Goal: Ask a question: Seek information or help from site administrators or community

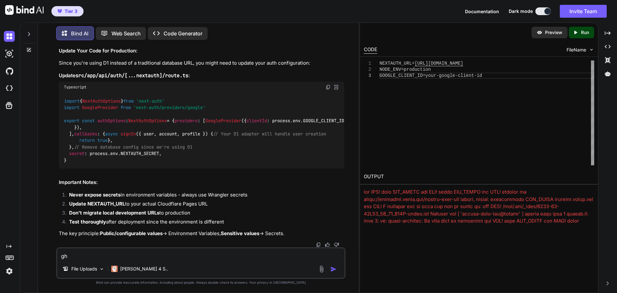
scroll to position [29997, 0]
drag, startPoint x: 65, startPoint y: 154, endPoint x: 95, endPoint y: 155, distance: 29.9
copy code "NEXTAUTH_URL"
drag, startPoint x: 65, startPoint y: 162, endPoint x: 122, endPoint y: 163, distance: 57.2
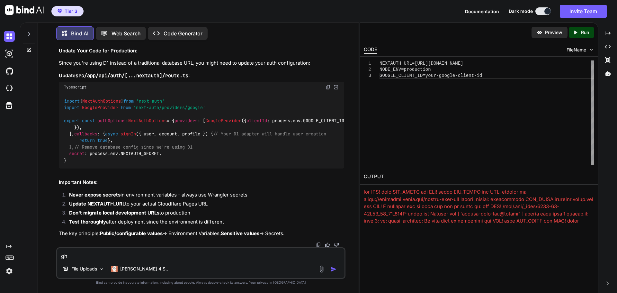
copy code "NODE_ENV = production"
click at [137, 252] on textarea "gh" at bounding box center [200, 254] width 287 height 12
type textarea "g"
type textarea "Why am I adding a google client id to the environment varialbles?"
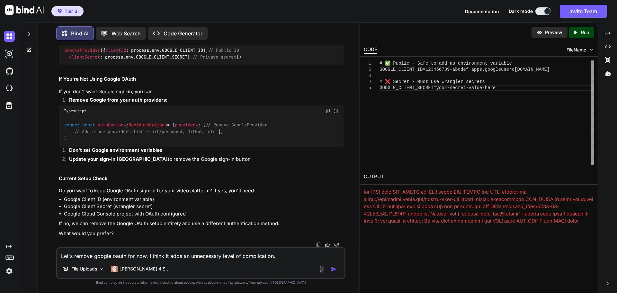
scroll to position [30769, 0]
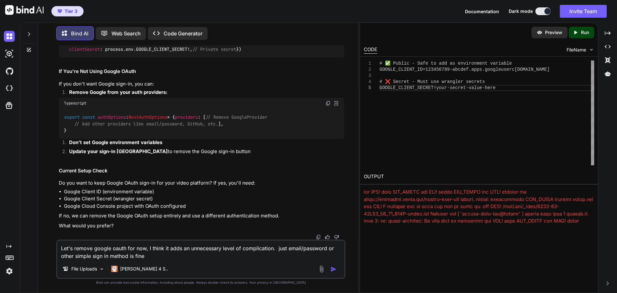
type textarea "Let's remove google oauth for now, I think it adds an unnecessary level of comp…"
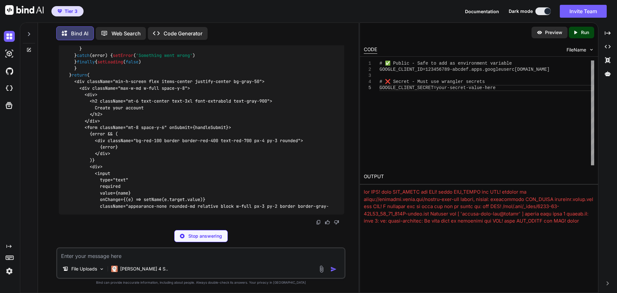
scroll to position [31005, 0]
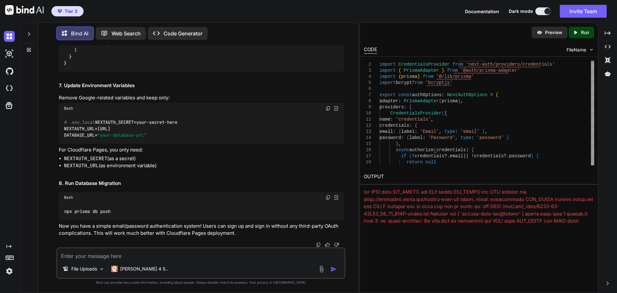
scroll to position [30980, 0]
click at [164, 252] on textarea at bounding box center [200, 254] width 287 height 12
type textarea "There is no route.ts file. Can you give me the complete correct path to where i…"
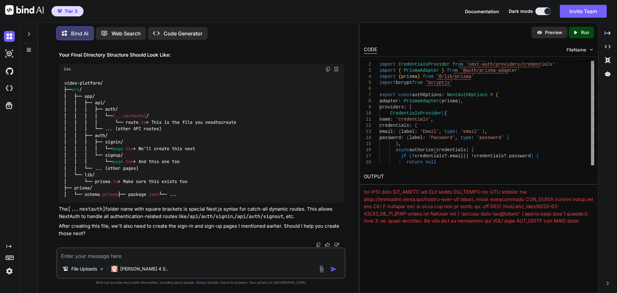
scroll to position [33907, 0]
drag, startPoint x: 75, startPoint y: 214, endPoint x: 178, endPoint y: 215, distance: 102.5
copy code "mkdir -p src/app/api/auth/[...nextauth]"
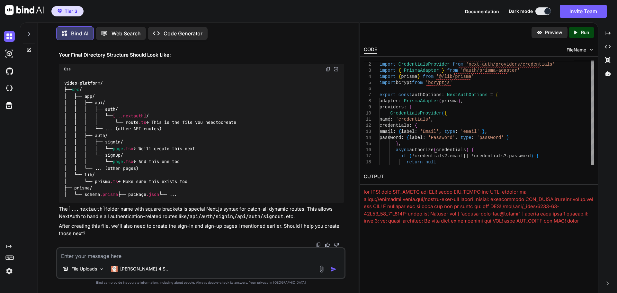
scroll to position [33939, 0]
drag, startPoint x: 75, startPoint y: 215, endPoint x: 197, endPoint y: 223, distance: 122.0
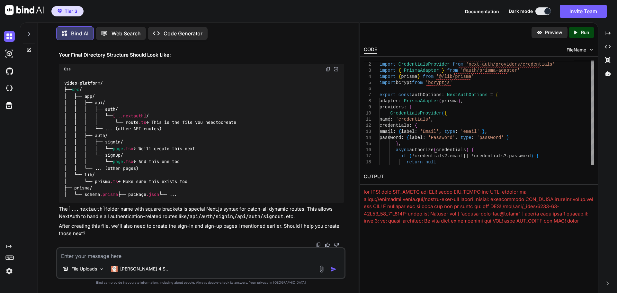
copy code "touch src/app/api/auth/[...nextauth]/route.ts"
drag, startPoint x: 432, startPoint y: 247, endPoint x: 415, endPoint y: 216, distance: 34.9
click at [432, 247] on div "Preview Created with Pixso. Run CODE FileName 1 2 3 4 5 6 7 8 9 10 11 12 13 14 …" at bounding box center [478, 157] width 239 height 270
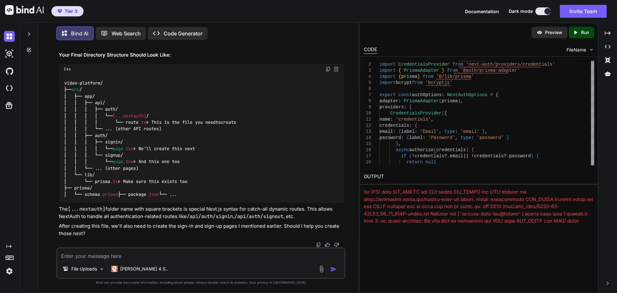
drag, startPoint x: 64, startPoint y: 123, endPoint x: 118, endPoint y: 127, distance: 54.1
copy code "npm install bcryptjs"
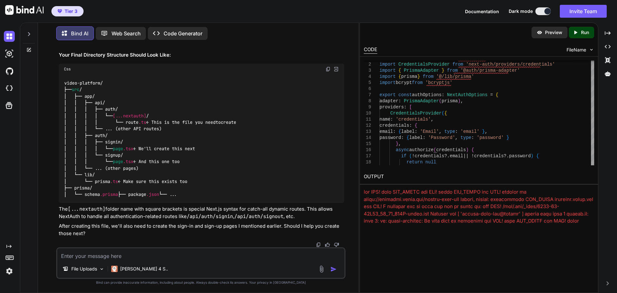
drag, startPoint x: 64, startPoint y: 131, endPoint x: 142, endPoint y: 131, distance: 78.0
copy code "npm install -D @types/bcryptjs"
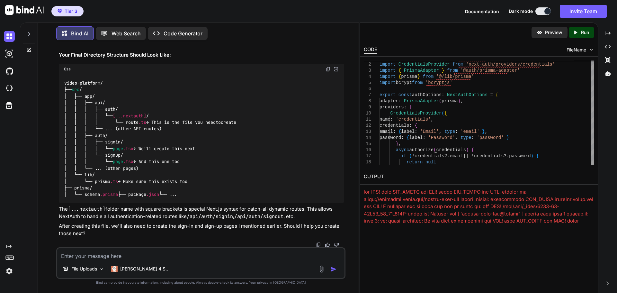
drag, startPoint x: 329, startPoint y: 89, endPoint x: 274, endPoint y: 93, distance: 54.4
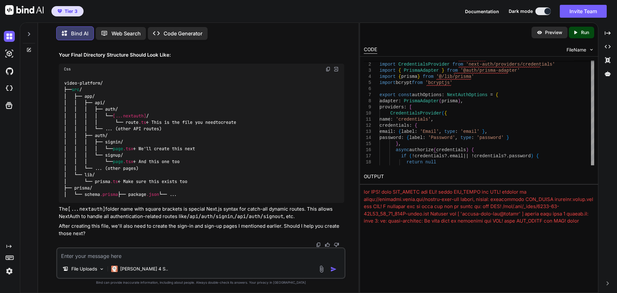
click at [130, 255] on textarea at bounding box center [200, 254] width 287 height 12
type textarea "I"
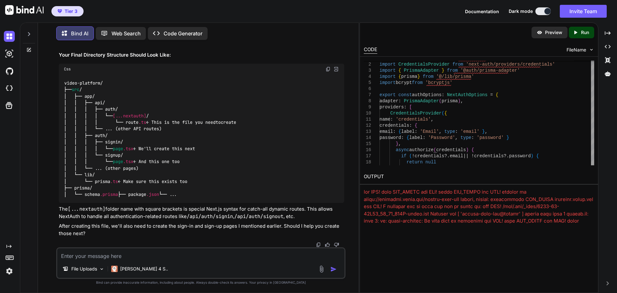
drag, startPoint x: 103, startPoint y: 197, endPoint x: 188, endPoint y: 198, distance: 84.8
copy code "[URL][DOMAIN_NAME]"
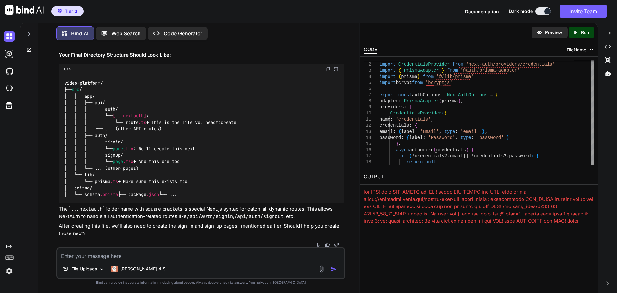
scroll to position [30021, 0]
drag, startPoint x: 93, startPoint y: 138, endPoint x: 118, endPoint y: 136, distance: 25.8
copy code "production"
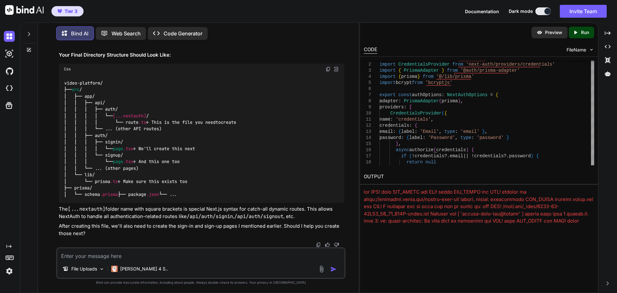
drag, startPoint x: 65, startPoint y: 143, endPoint x: 110, endPoint y: 145, distance: 46.0
copy code "npx prisma db push"
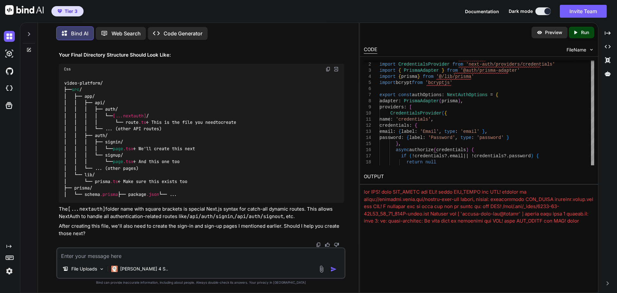
scroll to position [34581, 0]
click at [148, 256] on textarea at bounding box center [200, 254] width 287 height 12
click at [123, 256] on textarea "Yes, let's create the neeeded pages" at bounding box center [200, 254] width 287 height 12
click at [160, 253] on textarea "Yes, let's create the needed pages" at bounding box center [200, 254] width 287 height 12
type textarea "Yes, let's create the needed pages."
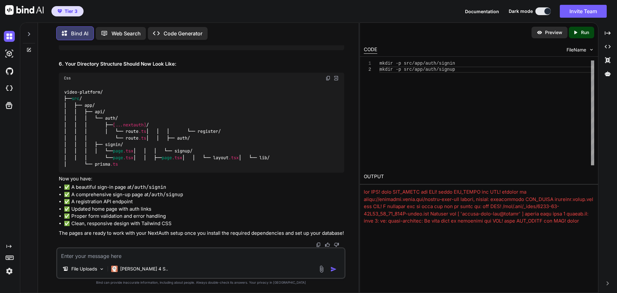
scroll to position [37321, 0]
drag, startPoint x: 328, startPoint y: 92, endPoint x: 217, endPoint y: 113, distance: 112.5
click at [134, 253] on textarea at bounding box center [200, 254] width 287 height 12
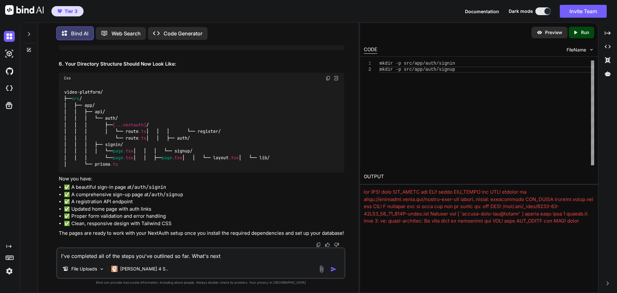
type textarea "I've completed all of the steps you've outlined so far. What's next?"
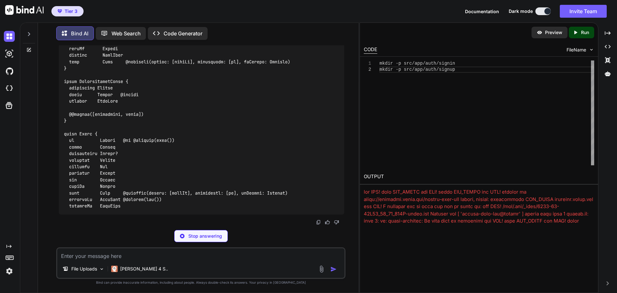
scroll to position [38059, 0]
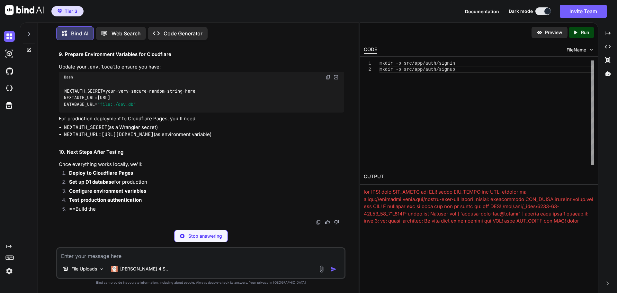
drag, startPoint x: 63, startPoint y: 154, endPoint x: 218, endPoint y: 163, distance: 155.0
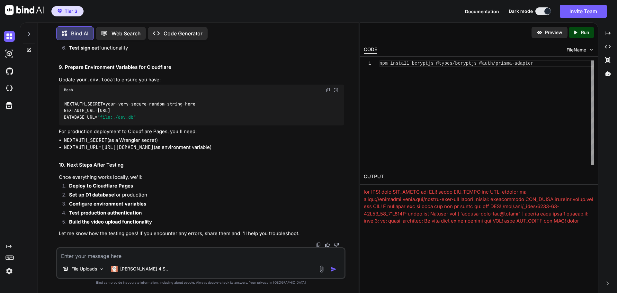
copy code "npm install bcryptjs @types/bcryptjs @auth/prisma-adapter"
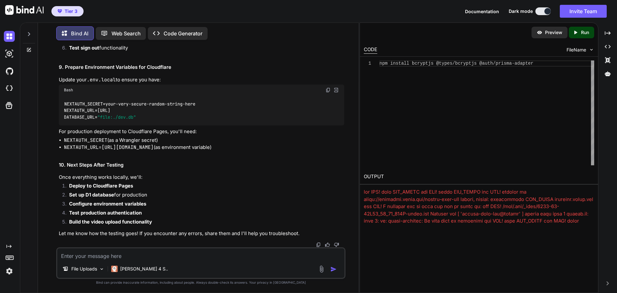
drag, startPoint x: 62, startPoint y: 175, endPoint x: 119, endPoint y: 177, distance: 57.5
click at [148, 255] on textarea at bounding box center [200, 254] width 287 height 12
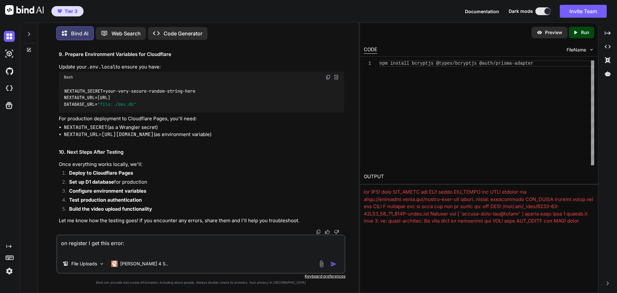
paste textarea "## Error Type Build Error ## Error Message Module not found: Can't resolve '@/l…"
type textarea "on register I get this error: ## Error Type Build Error ## Error Message Module…"
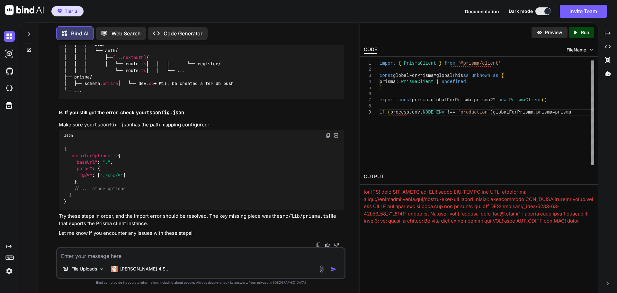
scroll to position [40147, 0]
drag, startPoint x: 65, startPoint y: 162, endPoint x: 153, endPoint y: 163, distance: 88.0
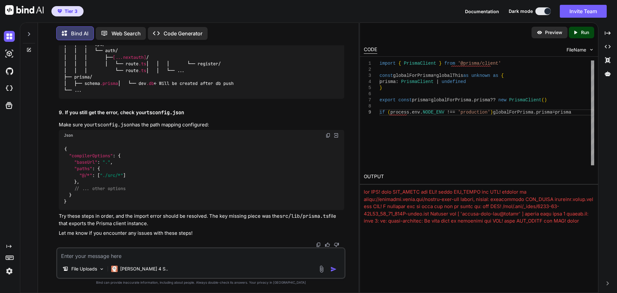
scroll to position [41225, 0]
click at [78, 255] on textarea at bounding box center [200, 254] width 287 height 12
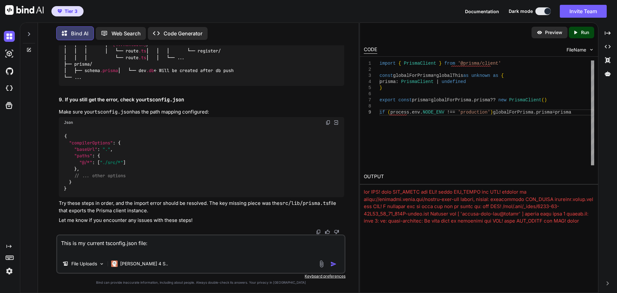
paste textarea "npm install prisma @prisma/client"
click at [79, 252] on textarea "This is my current tsconfig.json file:" at bounding box center [200, 244] width 287 height 19
paste textarea "{ "compilerOptions": { "lib": [ "dom", "dom.iterable", "es6", "webworker" ], "a…"
type textarea "This is my current tsconfig.json file: { "compilerOptions": { "lib": [ "dom", "…"
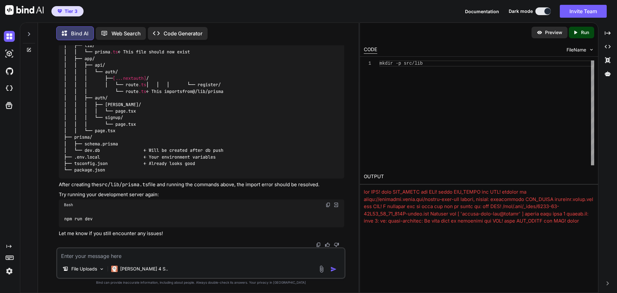
scroll to position [40060, 0]
click at [133, 255] on textarea at bounding box center [200, 254] width 287 height 12
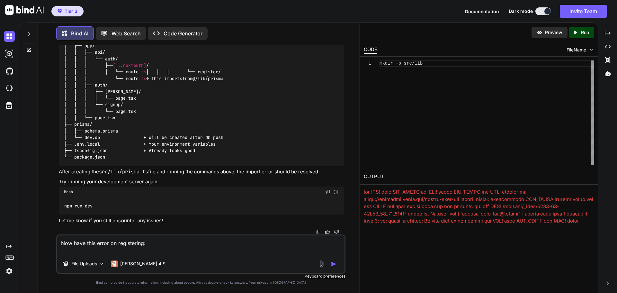
paste textarea "## Error Type Build Error ## Error Message Module not found: Can't resolve 'nex…"
type textarea "Now have this error on registering: ## Error Type Build Error ## Error Message …"
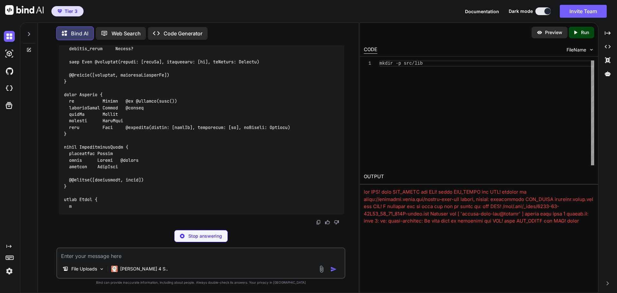
scroll to position [42234, 0]
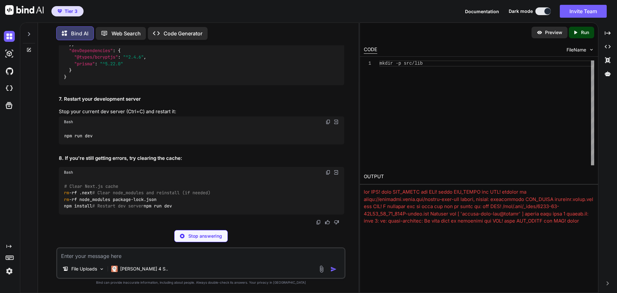
drag, startPoint x: 65, startPoint y: 137, endPoint x: 309, endPoint y: 137, distance: 243.8
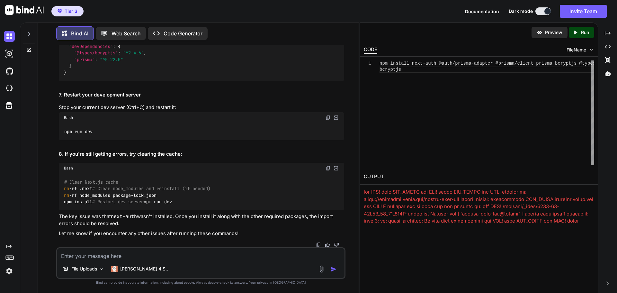
scroll to position [42298, 0]
drag, startPoint x: 64, startPoint y: 133, endPoint x: 115, endPoint y: 133, distance: 50.7
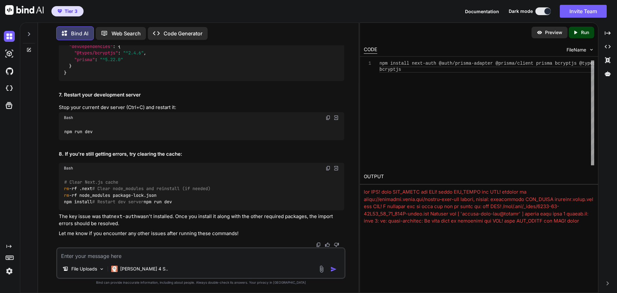
scroll to position [43235, 0]
click at [135, 256] on textarea at bounding box center [200, 254] width 287 height 12
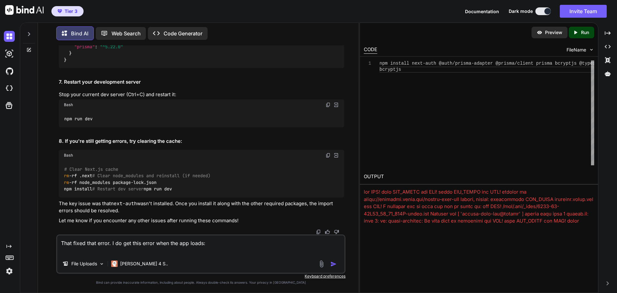
paste textarea "## Error Type Console Error ## Error Message A tree hydrated but some attribute…"
type textarea "That fixed that error. I do get this error when the app loads: ## Error Type Co…"
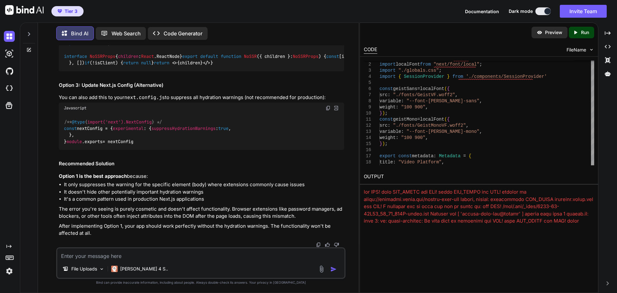
scroll to position [43918, 0]
click at [327, 19] on img at bounding box center [327, 16] width 5 height 5
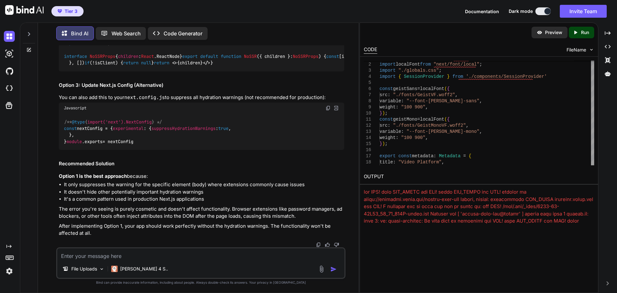
scroll to position [39330, 0]
drag, startPoint x: 180, startPoint y: 193, endPoint x: 177, endPoint y: 201, distance: 8.5
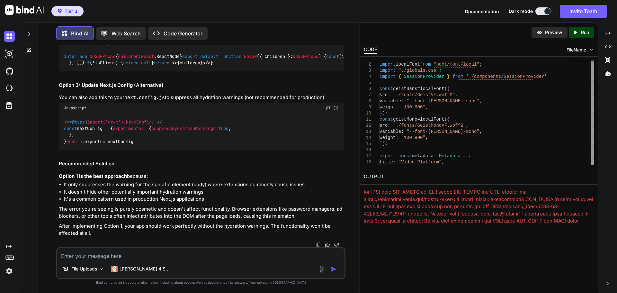
click at [130, 256] on textarea at bounding box center [200, 254] width 287 height 12
paste textarea "## Error Type Build Error ## Error Message Font file not found: Can't resolve '…"
type textarea "## Error Type Build Error ## Error Message Font file not found: Can't resolve '…"
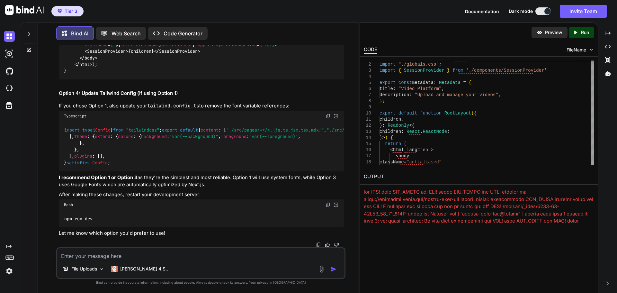
scroll to position [44705, 0]
drag, startPoint x: 329, startPoint y: 88, endPoint x: 303, endPoint y: 109, distance: 32.7
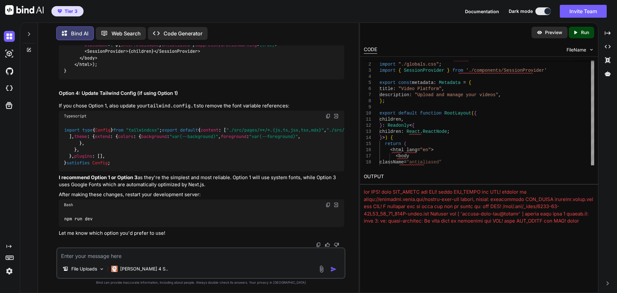
scroll to position [45036, 0]
click at [161, 258] on textarea at bounding box center [200, 254] width 287 height 12
paste textarea "## Error Type Build Error ## Error Message Module not found: Can't resolve './c…"
type textarea "## Error Type Build Error ## Error Message Module not found: Can't resolve './c…"
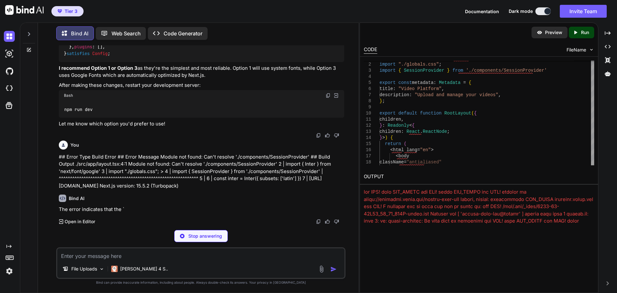
scroll to position [45133, 0]
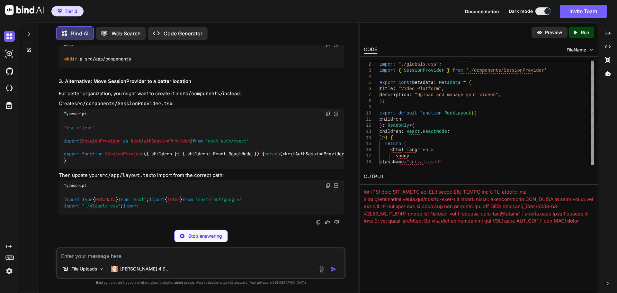
click at [114, 256] on textarea at bounding box center [200, 254] width 287 height 12
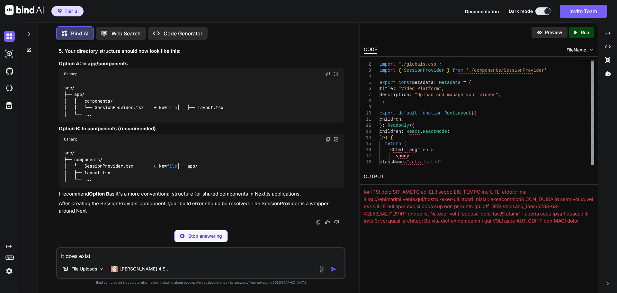
type textarea "It does exist"
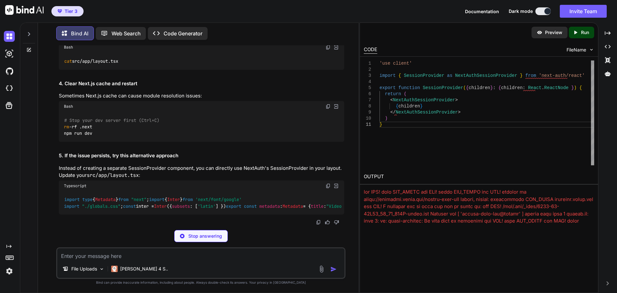
scroll to position [46069, 0]
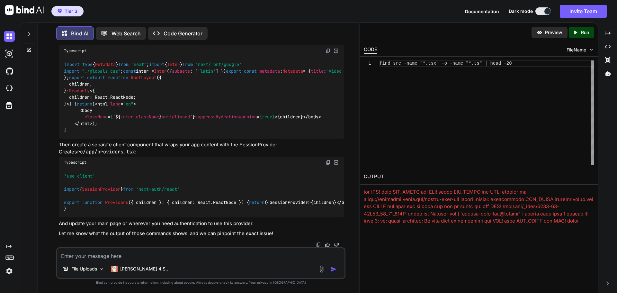
drag, startPoint x: 65, startPoint y: 179, endPoint x: 212, endPoint y: 174, distance: 147.5
click at [140, 254] on textarea at bounding box center [200, 254] width 287 height 12
paste textarea "$ find src -name "*.tsx" -o -name "*.ts" | head -20 src/app/api/auth/register/r…"
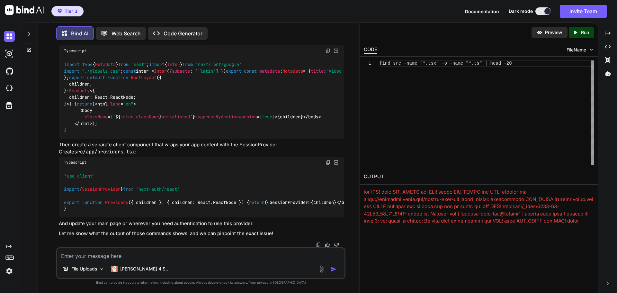
type textarea "$ find src -name "*.tsx" -o -name "*.ts" | head -20 src/app/api/auth/register/r…"
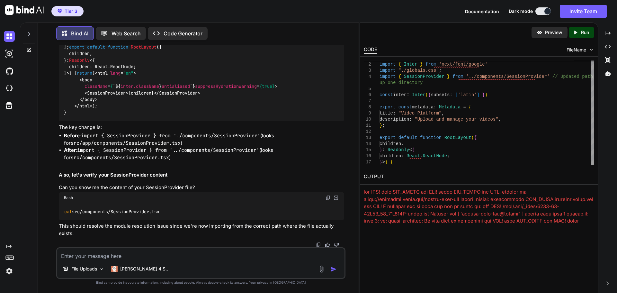
scroll to position [46850, 0]
click at [327, 10] on img at bounding box center [327, 6] width 5 height 5
click at [328, 10] on img at bounding box center [327, 6] width 5 height 5
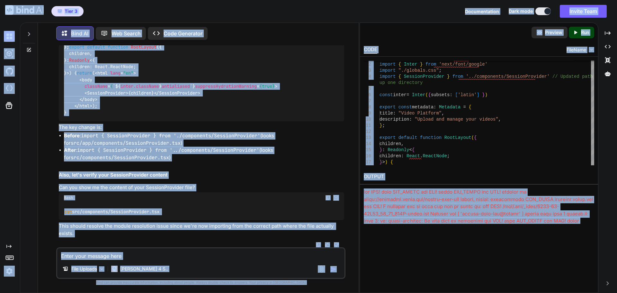
click at [198, 121] on div "import type { Metadata } from "next" ; import { Inter } from 'next/font/google'…" at bounding box center [201, 67] width 285 height 109
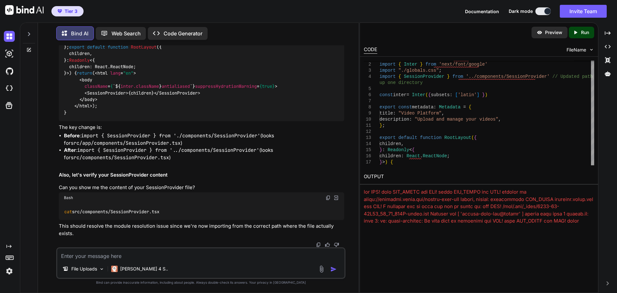
click at [77, 254] on textarea at bounding box center [200, 254] width 287 height 12
paste textarea "'use client' import { SessionProvider as NextAuthSessionProvider } from 'next-a…"
type textarea "'use client' import { SessionProvider as NextAuthSessionProvider } from 'next-a…"
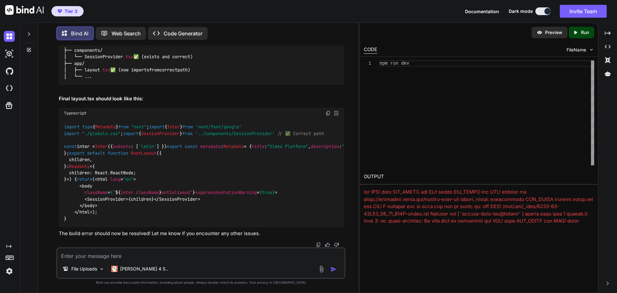
scroll to position [47559, 0]
click at [136, 251] on textarea at bounding box center [200, 254] width 287 height 12
type textarea "OK. that issue is fixed. I've created the dashboard page, but when I login it s…"
drag, startPoint x: 335, startPoint y: 269, endPoint x: 334, endPoint y: 263, distance: 6.2
click at [335, 269] on img "button" at bounding box center [333, 269] width 6 height 6
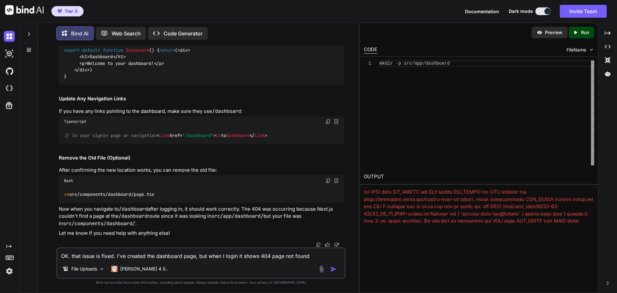
scroll to position [48143, 0]
click at [172, 257] on textarea "OK. that issue is fixed. I've created the dashboard page, but when I login it s…" at bounding box center [200, 254] width 287 height 12
type textarea "Ok that is also fixed. Let's finish the build."
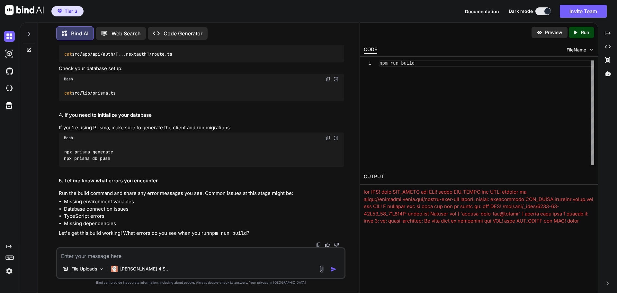
scroll to position [48371, 0]
click at [145, 255] on textarea at bounding box center [200, 254] width 287 height 12
paste textarea "Linting and checking validity of types ..Failed to compile. ./src/app/api/auth/…"
type textarea "Linting and checking validity of types ..Failed to compile. ./src/app/api/auth/…"
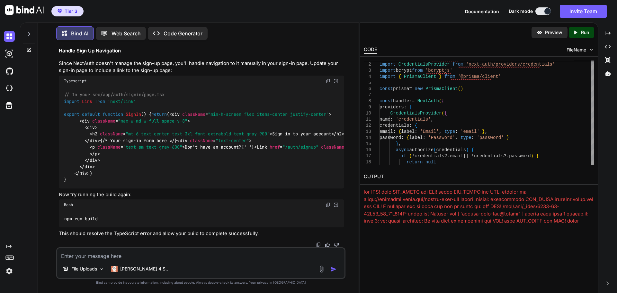
scroll to position [48851, 0]
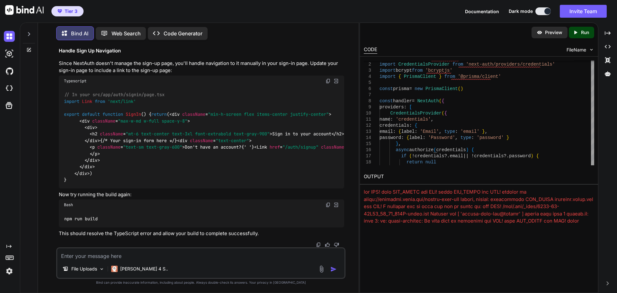
click at [328, 84] on img at bounding box center [327, 80] width 5 height 5
click at [135, 258] on textarea at bounding box center [200, 254] width 287 height 12
paste textarea "Linting and checking validity of types .Failed to compile. ./src/app/api/auth/[…"
type textarea "Linting and checking validity of types .Failed to compile. ./src/app/api/auth/[…"
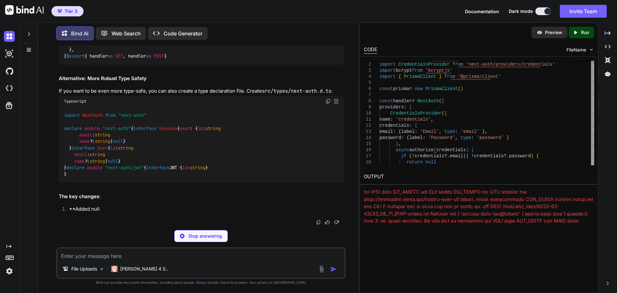
scroll to position [49800, 0]
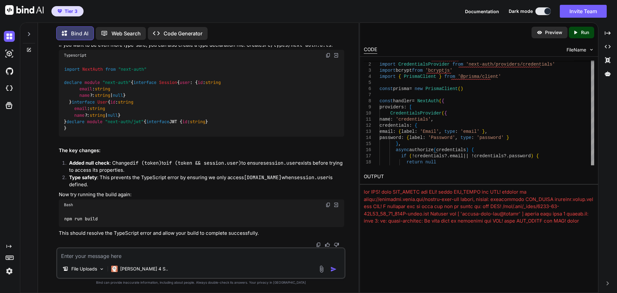
click at [206, 137] on div "import NextAuth from "next-auth" declare module "next-auth" { interface Session…" at bounding box center [201, 99] width 285 height 76
click at [327, 58] on img at bounding box center [327, 55] width 5 height 5
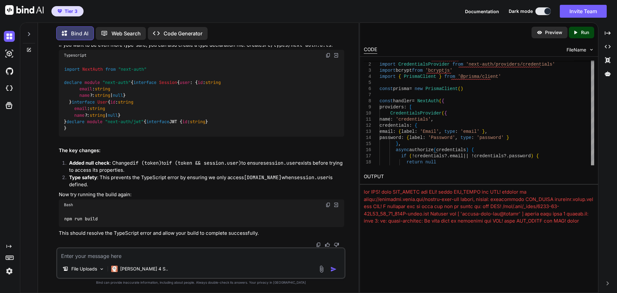
click at [150, 257] on textarea at bounding box center [200, 254] width 287 height 12
paste textarea "Linting and checking validity of types ..Failed to compile. ./src/app/api/auth/…"
type textarea "Linting and checking validity of types ..Failed to compile. ./src/app/api/auth/…"
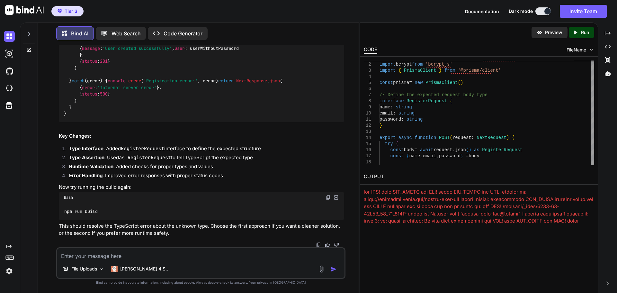
scroll to position [50764, 0]
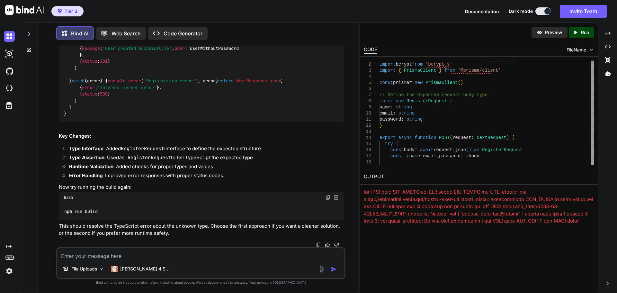
scroll to position [51839, 0]
click at [128, 253] on textarea at bounding box center [200, 254] width 287 height 12
paste textarea "Linting and checking validity of types .Failed to compile. ./src/app/auth/signu…"
type textarea "Linting and checking validity of types .Failed to compile. ./src/app/auth/signu…"
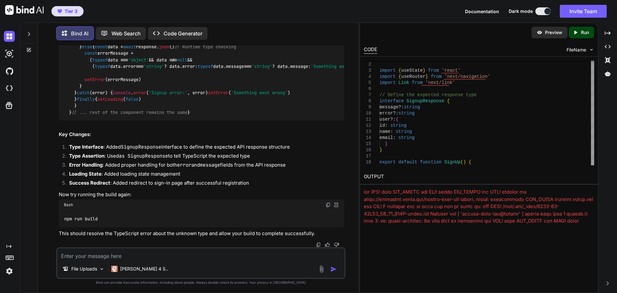
scroll to position [53034, 0]
drag, startPoint x: 110, startPoint y: 258, endPoint x: 113, endPoint y: 252, distance: 5.7
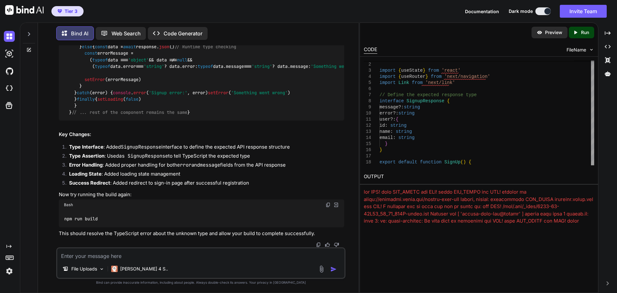
click at [110, 258] on textarea at bounding box center [200, 254] width 287 height 12
paste textarea "Linting and checking validity of types ..Failed to compile. ./src/lib/d1-adapte…"
type textarea "Linting and checking validity of types ..Failed to compile. ./src/lib/d1-adapte…"
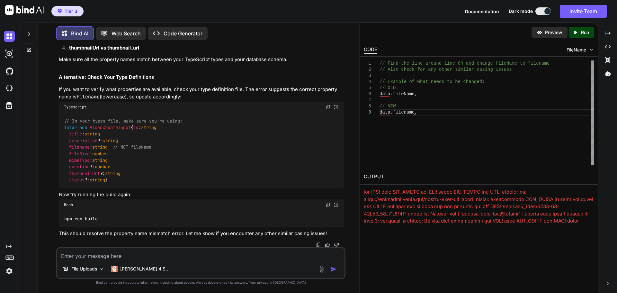
scroll to position [53999, 0]
click at [195, 255] on textarea at bounding box center [200, 254] width 287 height 12
paste textarea "./src/lib/d1-adapter.ts:87:12 Type error: Property 'duration' does not exist on…"
type textarea "./src/lib/d1-adapter.ts:87:12 Type error: Property 'duration' does not exist on…"
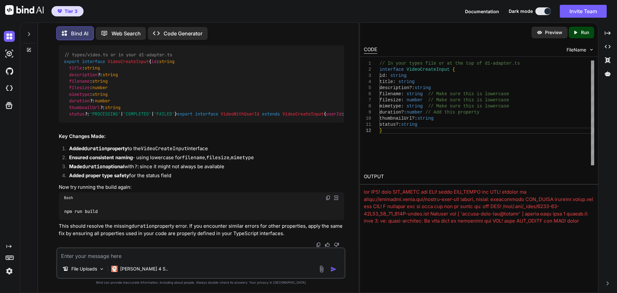
scroll to position [54323, 0]
drag, startPoint x: 69, startPoint y: 135, endPoint x: 145, endPoint y: 225, distance: 118.5
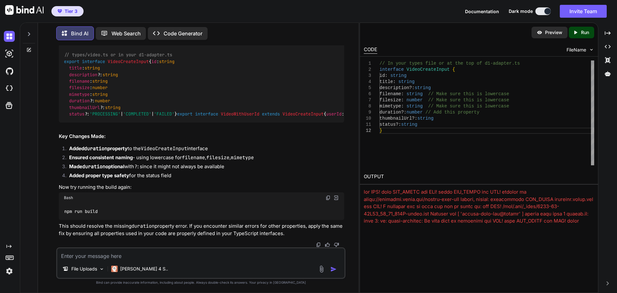
drag, startPoint x: 176, startPoint y: 155, endPoint x: 165, endPoint y: 156, distance: 11.3
drag, startPoint x: 72, startPoint y: 129, endPoint x: 110, endPoint y: 225, distance: 103.5
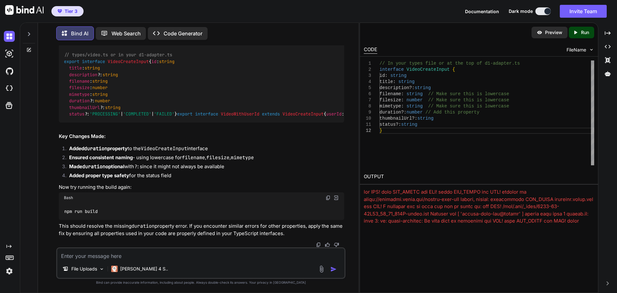
click at [109, 256] on textarea at bounding box center [200, 254] width 287 height 12
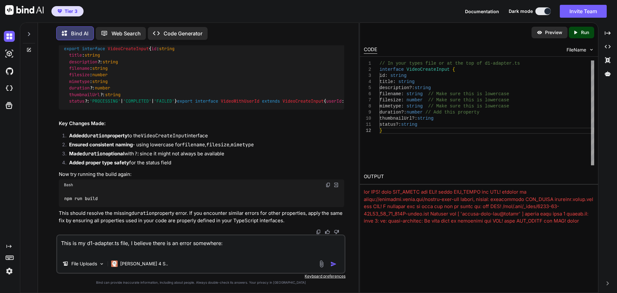
paste textarea "import { Prisma } from '@prisma/client' import type { D1Database, D1Value, D1Us…"
type textarea "This is my d1-adapter.ts file, I believe there is an error somewhere: import { …"
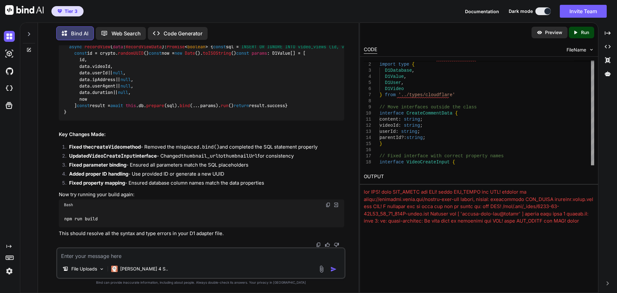
scroll to position [55445, 0]
click at [117, 254] on textarea at bounding box center [200, 254] width 287 height 12
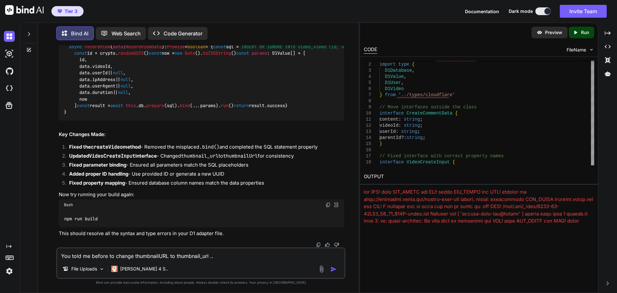
type textarea "You told me before to change thumbnailURL to thumbnail_url ..."
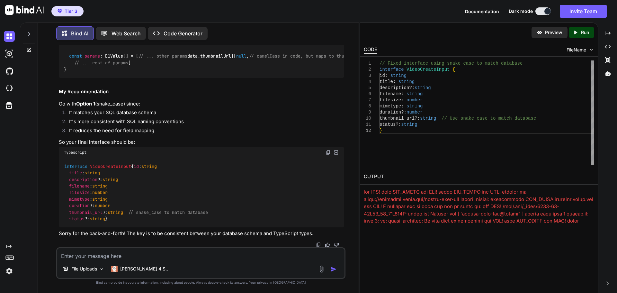
scroll to position [55481, 0]
click at [153, 254] on textarea at bounding box center [200, 254] width 287 height 12
paste textarea "Type error: Object literal may only specify known properties, but 'filename' do…"
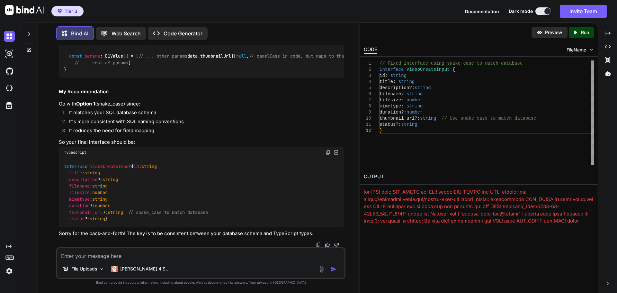
type textarea "Type error: Object literal may only specify known properties, but 'filename' do…"
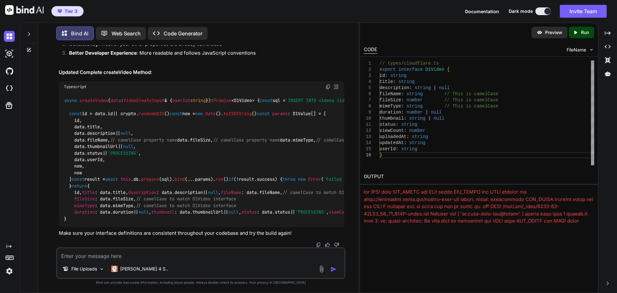
scroll to position [58810, 0]
click at [166, 256] on textarea at bounding box center [200, 254] width 287 height 12
type textarea "If I update to camelcase doesn't that interfere with the database labelling?"
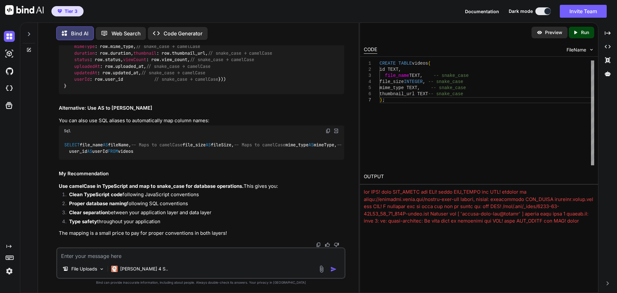
scroll to position [60044, 0]
click at [148, 257] on textarea at bounding box center [200, 254] width 287 height 12
type textarea "Can you give me the updated d1-adapter.ts file with proper mapping?"
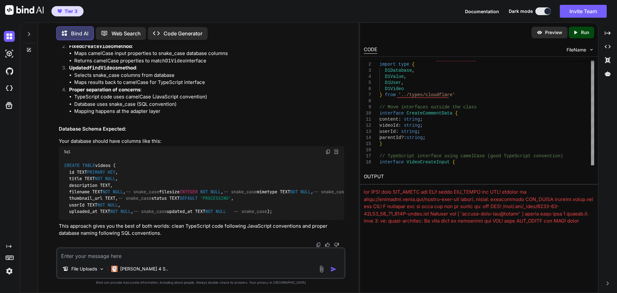
scroll to position [60208, 0]
click at [240, 252] on textarea at bounding box center [200, 254] width 287 height 12
paste textarea "Failed to compile. ./src/app/api/auth/register/route.ts 61:23 Warning: '_' is a…"
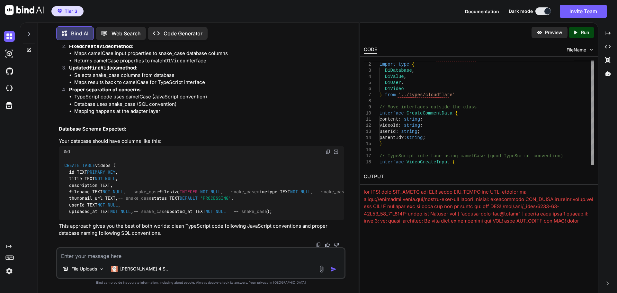
type textarea "Failed to compile. ./src/app/api/auth/register/route.ts 61:23 Warning: '_' is a…"
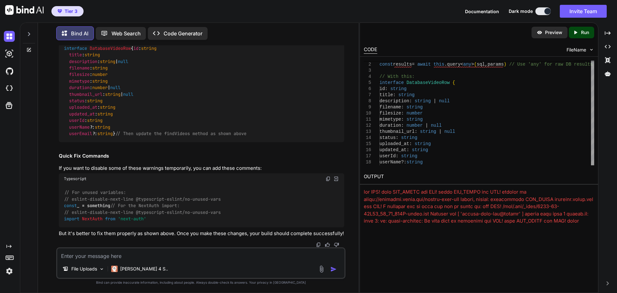
scroll to position [62640, 0]
drag, startPoint x: 64, startPoint y: 138, endPoint x: 135, endPoint y: 139, distance: 70.7
drag, startPoint x: 83, startPoint y: 140, endPoint x: 97, endPoint y: 138, distance: 13.6
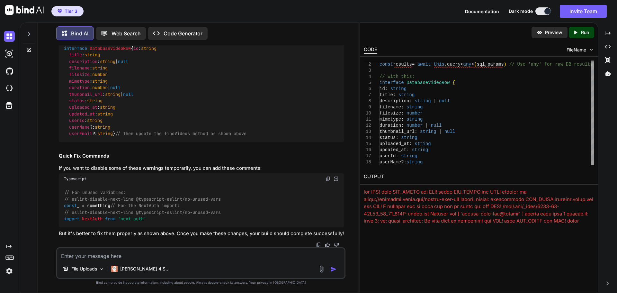
drag, startPoint x: 64, startPoint y: 141, endPoint x: 157, endPoint y: 197, distance: 108.5
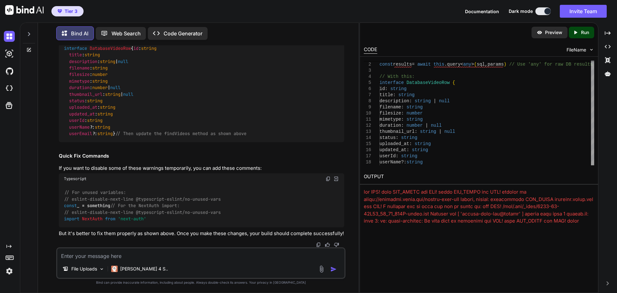
scroll to position [62499, 0]
drag, startPoint x: 64, startPoint y: 111, endPoint x: 151, endPoint y: 194, distance: 119.7
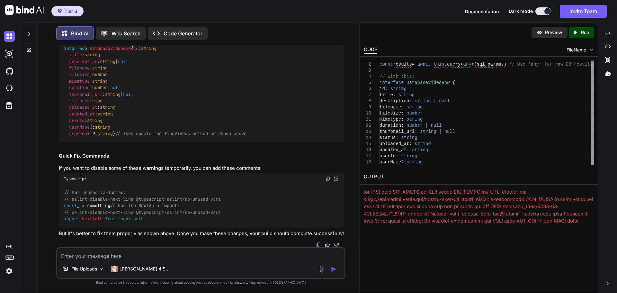
scroll to position [62254, 0]
click at [175, 256] on textarea at bounding box center [200, 254] width 287 height 12
type textarea "I'm completely confused with the d1-adapter changes. Can you rewrite the file c…"
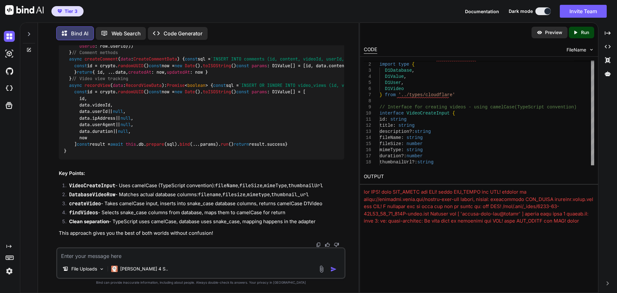
scroll to position [64585, 0]
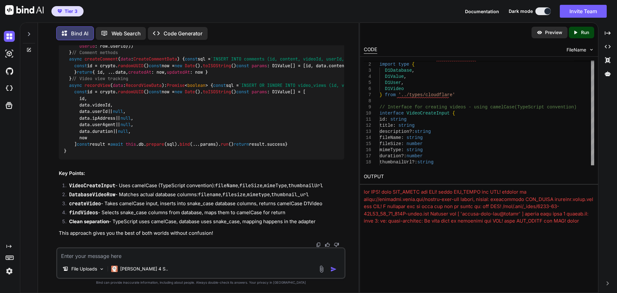
click at [163, 253] on textarea at bounding box center [200, 254] width 287 height 12
type textarea "A"
type textarea "I'm running other apps on [URL] to 3003, can we have this start elsewhere?"
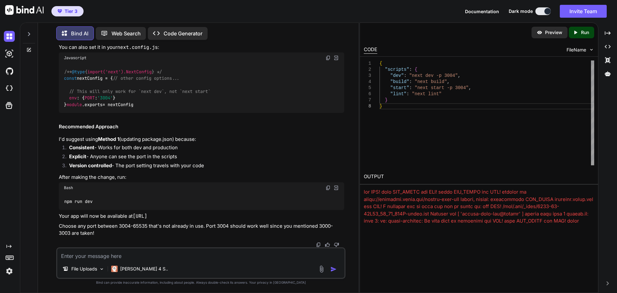
scroll to position [65070, 0]
drag, startPoint x: 120, startPoint y: 129, endPoint x: 137, endPoint y: 128, distance: 17.4
click at [131, 254] on textarea at bounding box center [200, 254] width 287 height 12
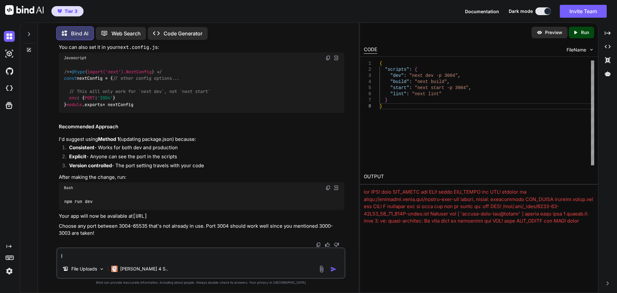
type textarea "I"
click at [178, 257] on textarea "The sign in page no longer has an option to signin just sign up." at bounding box center [200, 254] width 287 height 12
click at [228, 256] on textarea "The sign in page no longer has an option to sign in just sign up." at bounding box center [200, 254] width 287 height 12
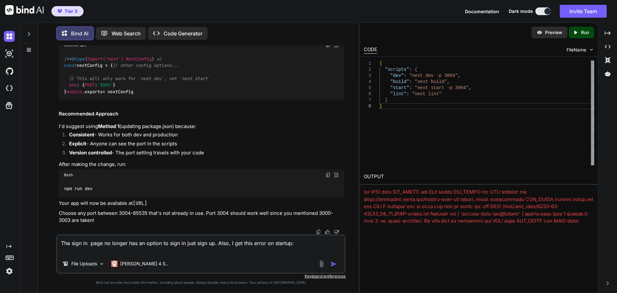
paste textarea "## Error Type Console Error ## Error Message [next-auth][error][CLIENT_FETCH_ER…"
type textarea "The sign in page no longer has an option to sign in just sign up. Also, I get t…"
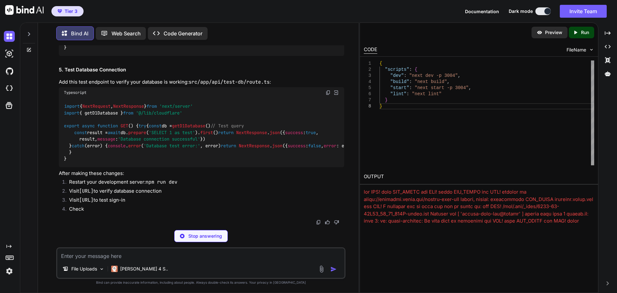
scroll to position [65621, 0]
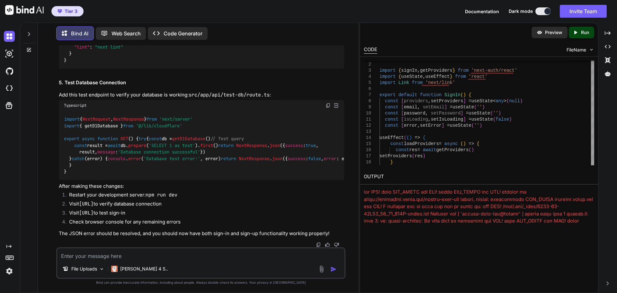
drag, startPoint x: 328, startPoint y: 110, endPoint x: 143, endPoint y: 126, distance: 186.0
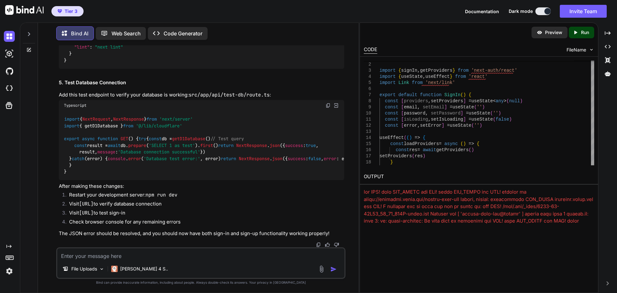
drag, startPoint x: 328, startPoint y: 154, endPoint x: 328, endPoint y: 182, distance: 27.3
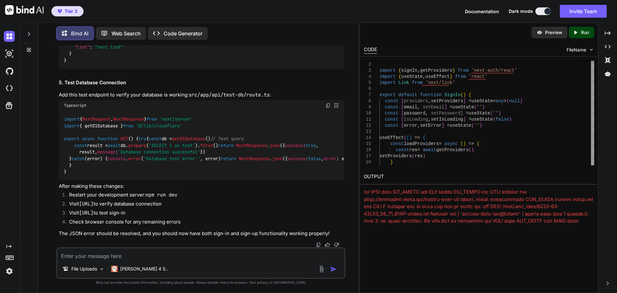
click at [106, 257] on textarea at bounding box center [200, 254] width 287 height 12
paste textarea "## Error Type Build Error ## Error Message Module not found: Can't resolve './c…"
type textarea "## Error Type Build Error ## Error Message Module not found: Can't resolve './c…"
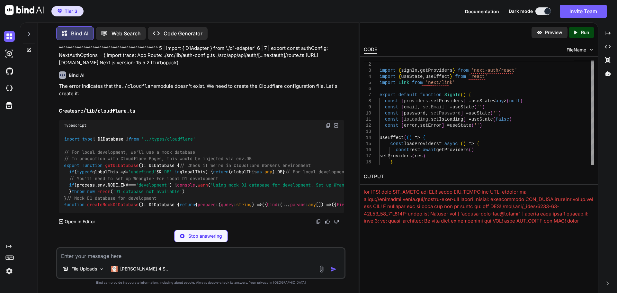
scroll to position [67704, 0]
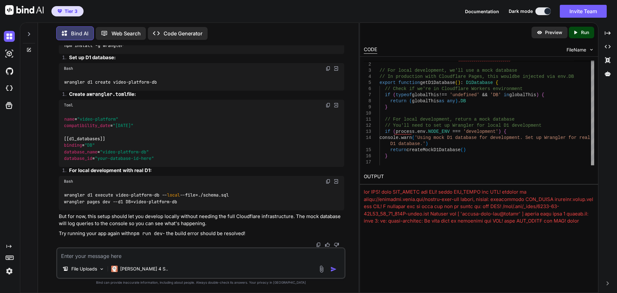
drag, startPoint x: 157, startPoint y: 199, endPoint x: 72, endPoint y: 159, distance: 94.7
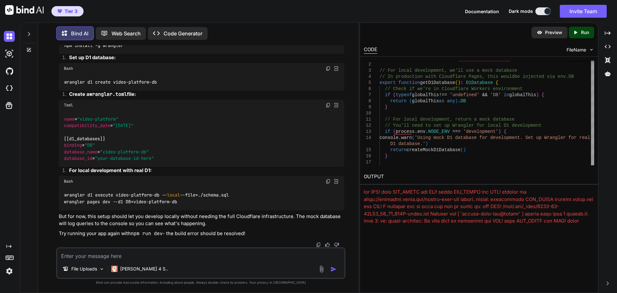
click at [160, 257] on textarea at bounding box center [200, 254] width 287 height 12
click at [111, 257] on textarea "we already have the cloudflare database setup" at bounding box center [200, 254] width 287 height 12
click at [207, 253] on textarea "we already have the actual cloudflare database setup" at bounding box center [200, 254] width 287 height 12
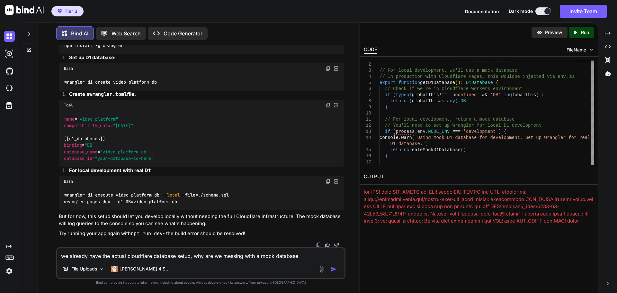
type textarea "we already have the actual cloudflare database setup, why are we messing with a…"
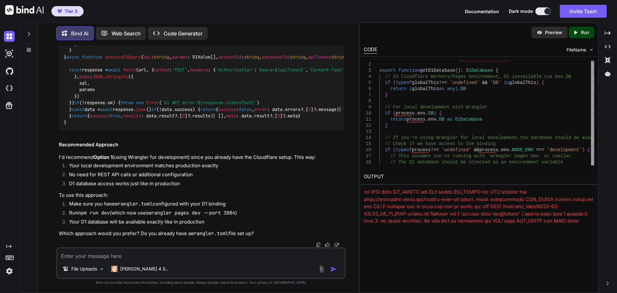
scroll to position [70634, 0]
type textarea "I already have wrangler.toml setup correctly"
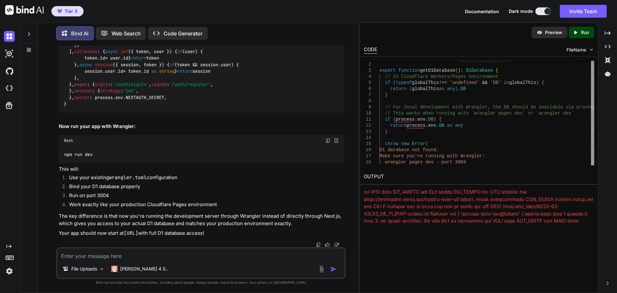
scroll to position [71609, 0]
type textarea "when I attempt to go to the register page, I'm getting 404 not found"
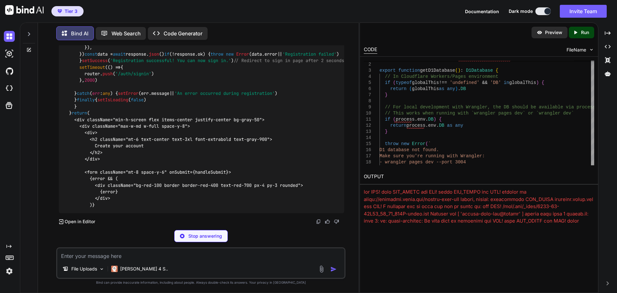
scroll to position [71741, 0]
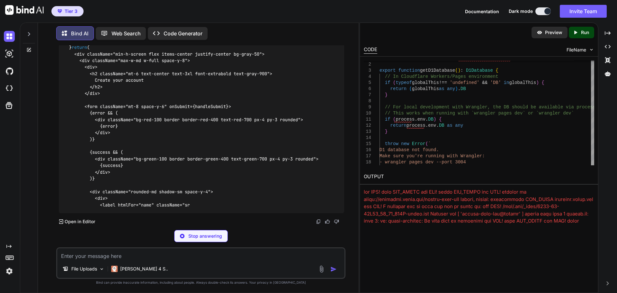
click at [196, 237] on p "Stop answering" at bounding box center [205, 236] width 34 height 6
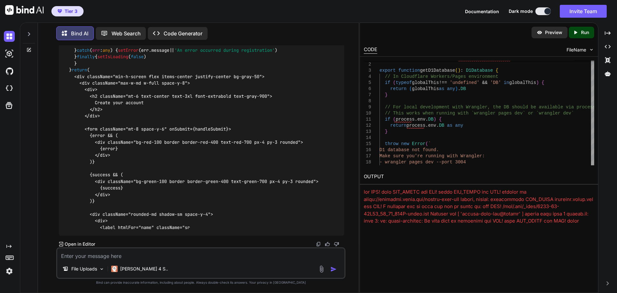
click at [152, 258] on textarea at bounding box center [200, 254] width 287 height 12
type textarea "It does exist."
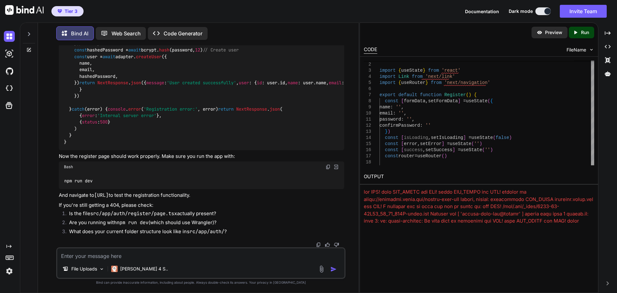
scroll to position [72607, 0]
click at [139, 253] on textarea at bounding box center [200, 254] width 287 height 12
type textarea "I'll take that back. There was no register page, you created it as signup."
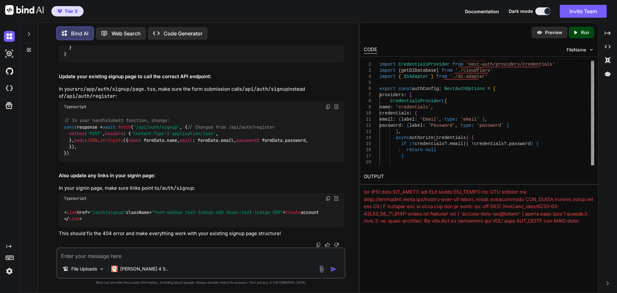
scroll to position [74442, 0]
drag, startPoint x: 328, startPoint y: 156, endPoint x: 322, endPoint y: 172, distance: 16.9
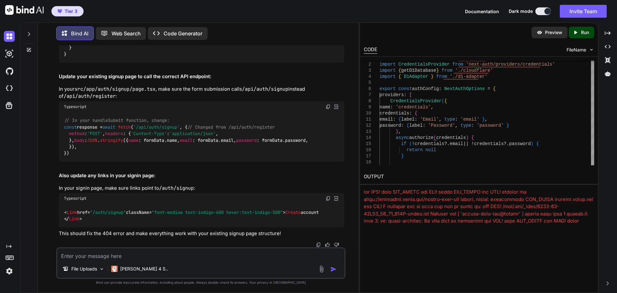
click at [99, 253] on textarea at bounding box center [200, 254] width 287 height 12
click at [101, 253] on textarea at bounding box center [200, 254] width 287 height 12
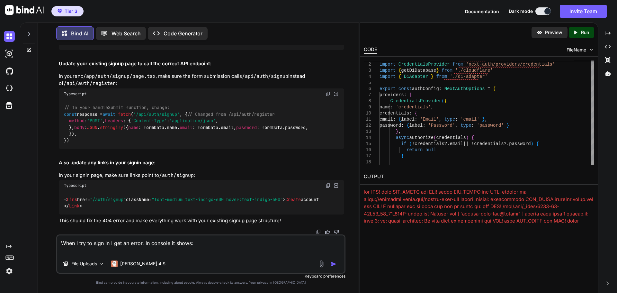
paste textarea "Failed to load resource: the server responded with a status of 500 (Internal Se…"
click at [61, 250] on textarea "When I try to sign in I get an error. In console it shows: Failed to load resou…" at bounding box center [200, 244] width 287 height 19
drag, startPoint x: 285, startPoint y: 254, endPoint x: 284, endPoint y: 250, distance: 3.7
click at [285, 252] on textarea "When I try to sign in I get an error. In console it shows: Failed to load resou…" at bounding box center [200, 244] width 287 height 19
paste textarea "[URL]"
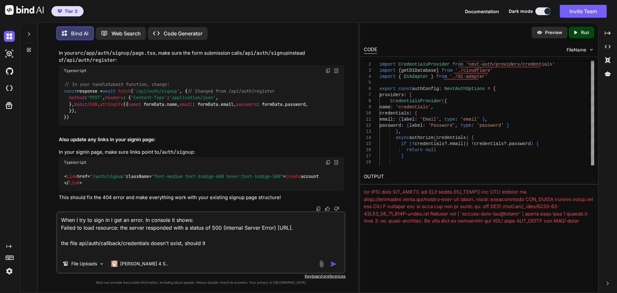
type textarea "When I try to sign in I get an error. In console it shows: Failed to load resou…"
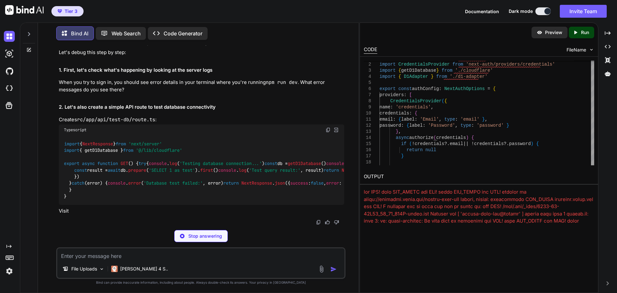
scroll to position [75685, 0]
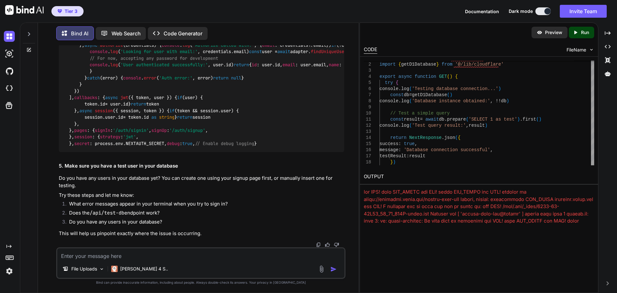
click at [165, 256] on textarea at bounding box center [200, 254] width 287 height 12
paste textarea "GET /api/auth/callback/credentials 500 in 288ms"
type textarea "GET /api/auth/callback/credentials 500 in 288ms"
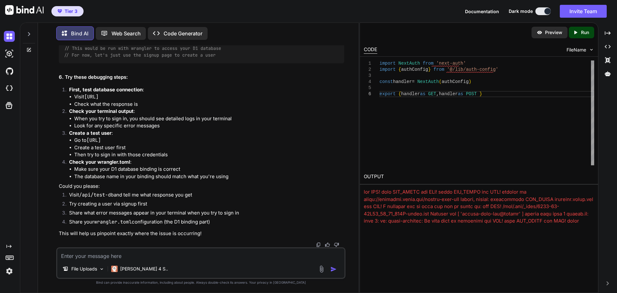
scroll to position [76935, 0]
click at [114, 253] on textarea at bounding box center [200, 254] width 287 height 12
paste textarea "Registration error: SyntaxError: Unexpected token 'e', "email=[PERSON_NAME]"...…"
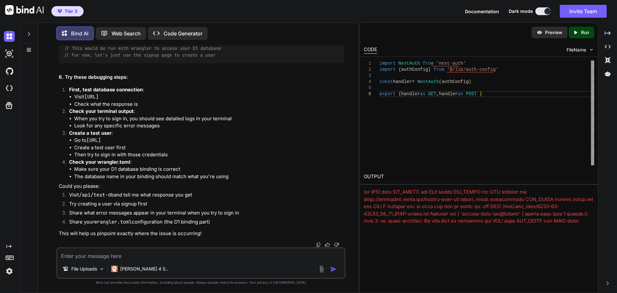
type textarea "Registration error: SyntaxError: Unexpected token 'e', "email=[PERSON_NAME]"...…"
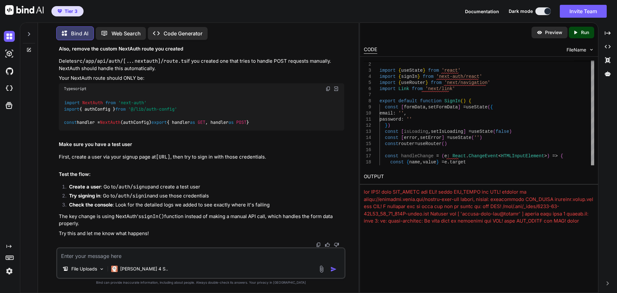
scroll to position [77995, 0]
click at [141, 251] on textarea at bounding box center [200, 254] width 287 height 12
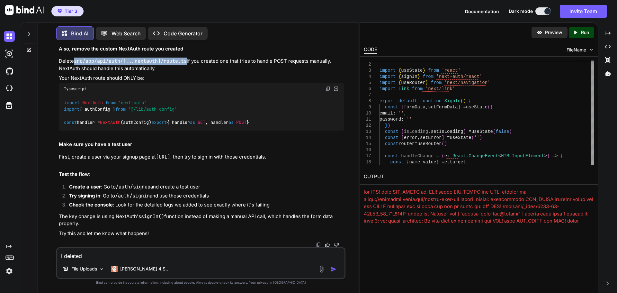
drag, startPoint x: 75, startPoint y: 137, endPoint x: 187, endPoint y: 136, distance: 111.8
click at [187, 64] on code "src/app/api/auth/[...nextauth]/route.ts" at bounding box center [130, 61] width 113 height 6
click at [121, 254] on textarea "I deleted" at bounding box center [200, 254] width 287 height 12
paste textarea "src/app/api/auth/[...nextauth]/route.ts"
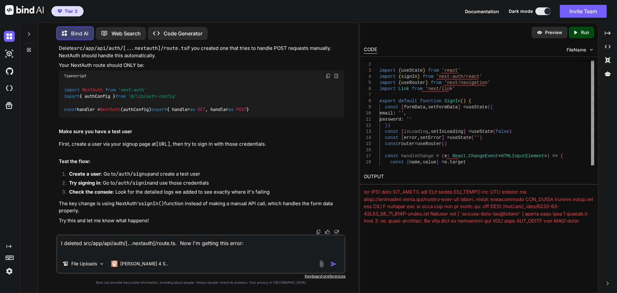
paste textarea "## Error Type Console Error ## Error Message [next-auth][error][CLIENT_FETCH_ER…"
type textarea "I deleted src/app/api/auth/[...nextauth]/route.ts. Now I'm getting this error: …"
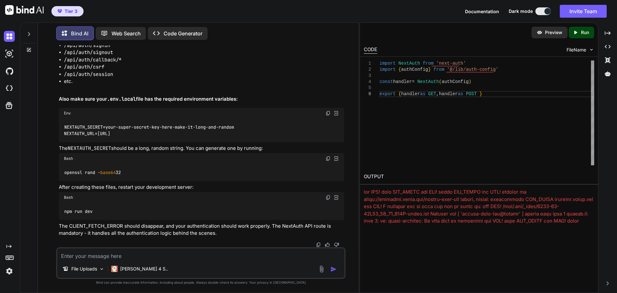
scroll to position [79137, 0]
click at [84, 253] on textarea at bounding box center [200, 254] width 287 height 12
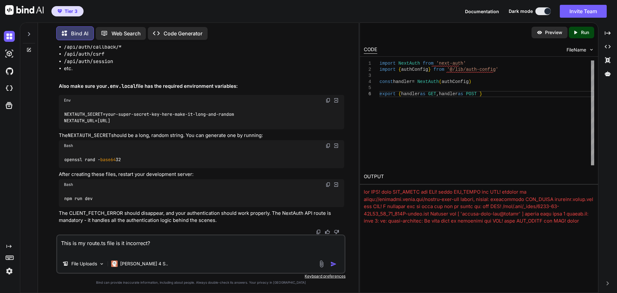
paste textarea "import { NextRequest, NextResponse } from 'next/server' import bcrypt from 'bcr…"
type textarea "This is my route.ts file is it incorrect? import { NextRequest, NextResponse } …"
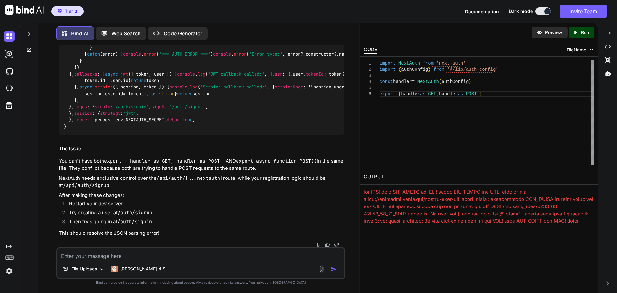
scroll to position [79591, 0]
drag, startPoint x: 326, startPoint y: 155, endPoint x: 308, endPoint y: 163, distance: 20.3
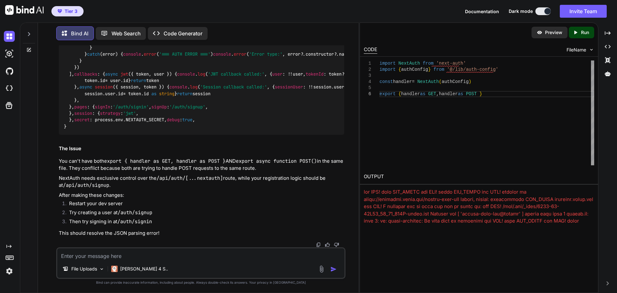
scroll to position [80233, 0]
drag, startPoint x: 329, startPoint y: 124, endPoint x: 328, endPoint y: 128, distance: 4.0
click at [107, 251] on textarea at bounding box center [200, 254] width 287 height 12
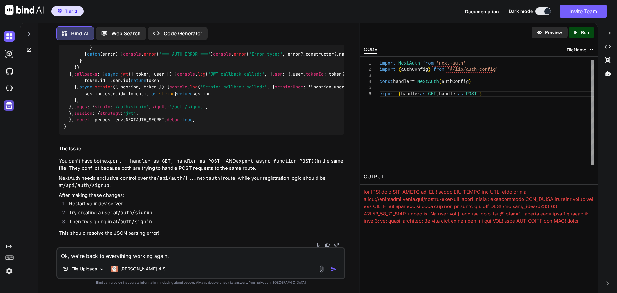
click at [10, 105] on icon at bounding box center [8, 105] width 9 height 9
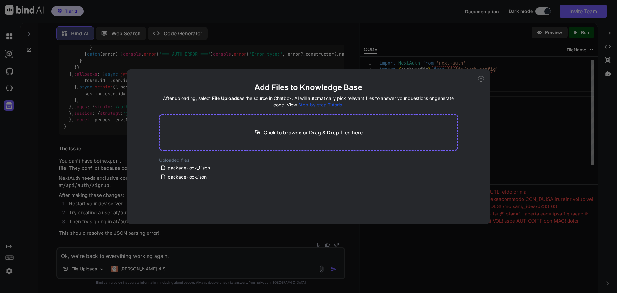
click at [479, 77] on icon at bounding box center [481, 79] width 6 height 6
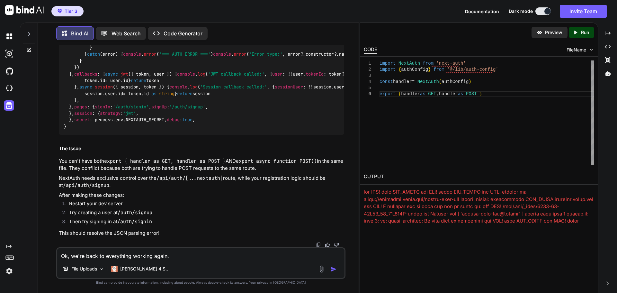
click at [191, 254] on textarea "Ok, we're back to everything working again." at bounding box center [200, 254] width 287 height 12
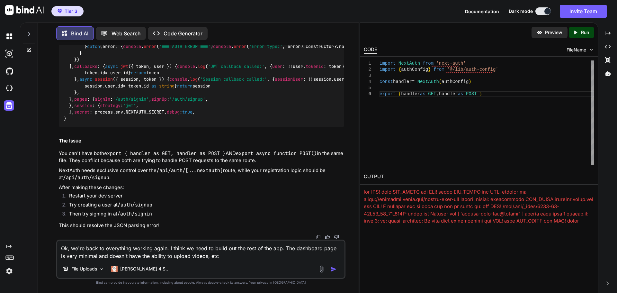
type textarea "Ok, we're back to everything working again. I think we need to build out the re…"
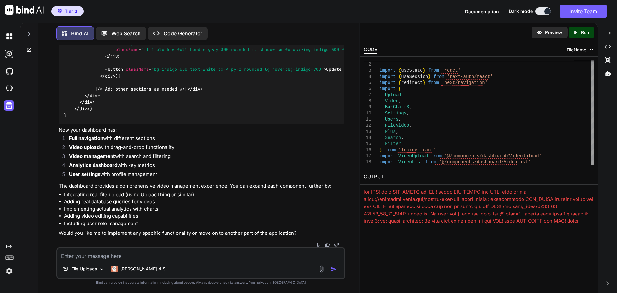
scroll to position [81088, 0]
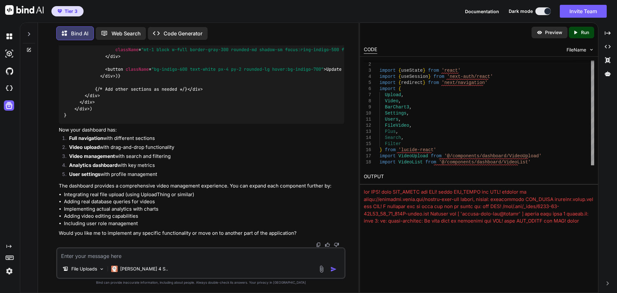
drag, startPoint x: 327, startPoint y: 109, endPoint x: 271, endPoint y: 116, distance: 56.0
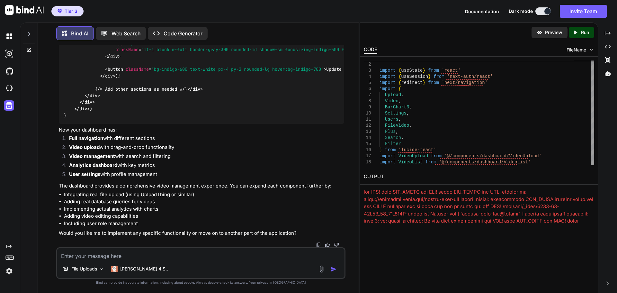
drag, startPoint x: 327, startPoint y: 136, endPoint x: 318, endPoint y: 145, distance: 12.7
click at [110, 254] on textarea at bounding box center [200, 254] width 287 height 12
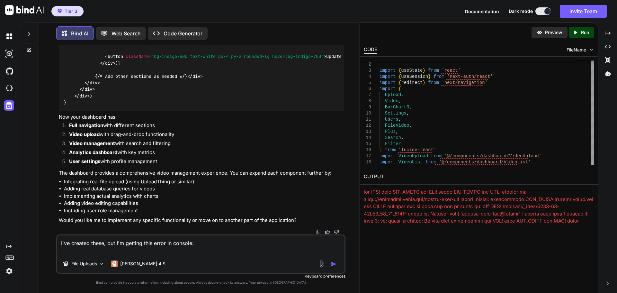
paste textarea "## Error Type Build Error ## Error Message Module not found: Can't resolve '@/c…"
type textarea "I've created these, but I'm getting this error in console: ## Error Type Build …"
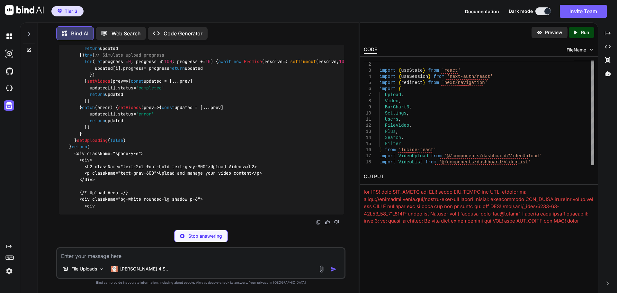
scroll to position [87323, 0]
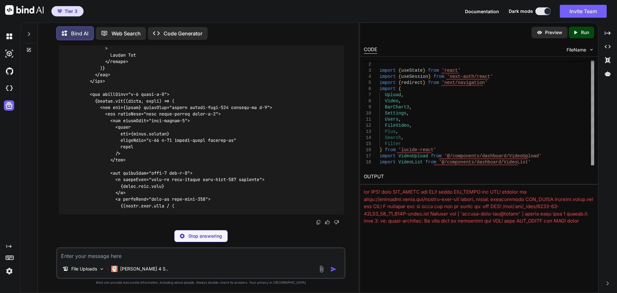
click at [213, 235] on p "Stop answering" at bounding box center [205, 236] width 34 height 6
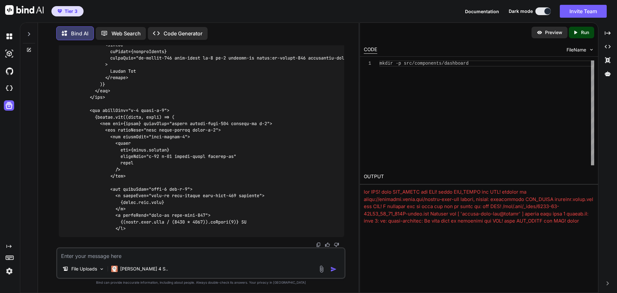
click at [181, 254] on textarea at bounding box center [200, 254] width 287 height 12
type textarea "I already created those!"
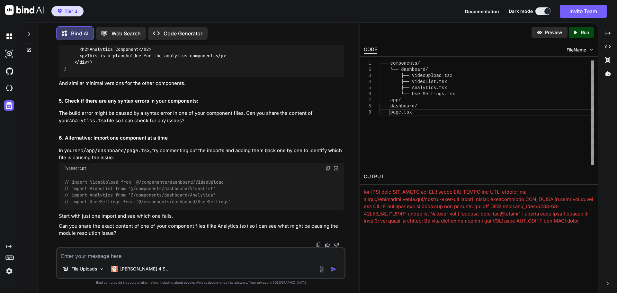
scroll to position [88698, 0]
click at [97, 255] on textarea at bounding box center [200, 254] width 287 height 12
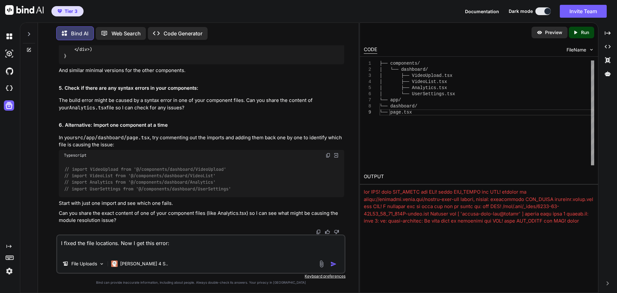
paste textarea "## Error Type Build Error ## Error Message Module not found: Can't resolve 'luc…"
type textarea "I fixed the file locations. Now I get this error: ## Error Type Build Error ## …"
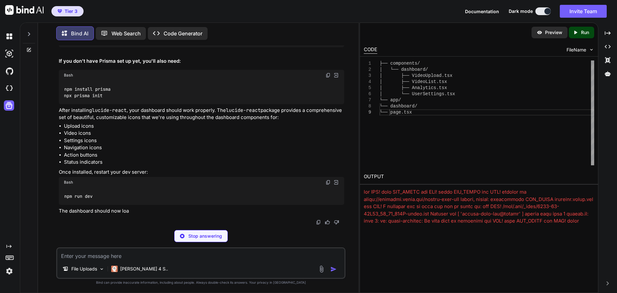
scroll to position [89248, 0]
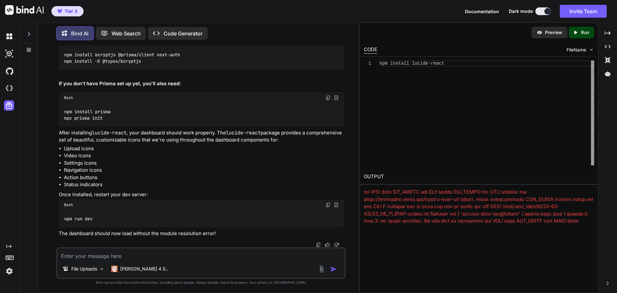
drag, startPoint x: 65, startPoint y: 171, endPoint x: 128, endPoint y: 171, distance: 63.0
click at [128, 13] on div "npm install lucide-react" at bounding box center [201, 4] width 285 height 17
click at [64, 65] on code "npm install bcryptjs @prisma/client next-auth npm install -D @types/bcryptjs" at bounding box center [122, 57] width 116 height 13
drag, startPoint x: 64, startPoint y: 221, endPoint x: 185, endPoint y: 221, distance: 120.8
click at [185, 70] on div "npm install bcryptjs @prisma/client next-auth npm install -D @types/bcryptjs" at bounding box center [201, 57] width 285 height 23
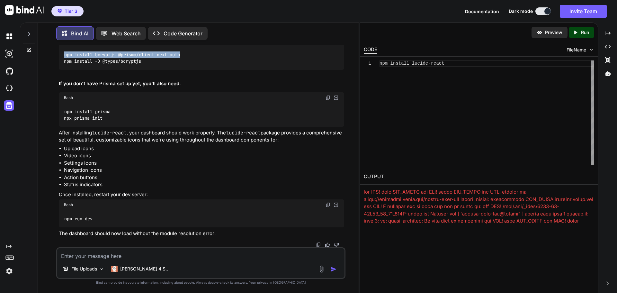
click at [64, 65] on code "npm install bcryptjs @prisma/client next-auth npm install -D @types/bcryptjs" at bounding box center [122, 57] width 116 height 13
click at [64, 70] on div "npm install bcryptjs @prisma/client next-auth npm install -D @types/bcryptjs" at bounding box center [201, 57] width 285 height 23
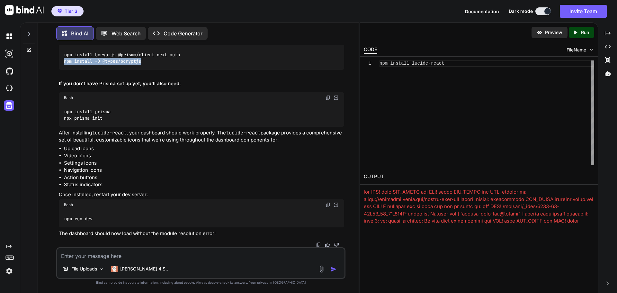
drag, startPoint x: 64, startPoint y: 227, endPoint x: 152, endPoint y: 227, distance: 88.0
click at [152, 70] on div "npm install bcryptjs @prisma/client next-auth npm install -D @types/bcryptjs" at bounding box center [201, 57] width 285 height 23
click at [146, 255] on textarea at bounding box center [200, 254] width 287 height 12
type textarea "Let's continue with making this actually functional."
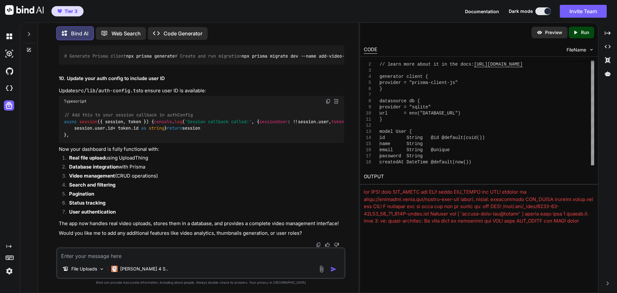
scroll to position [90060, 0]
click at [161, 253] on textarea at bounding box center [200, 254] width 287 height 12
type textarea "As we are creating this, have you kept in mind that we have are using cloadflar…"
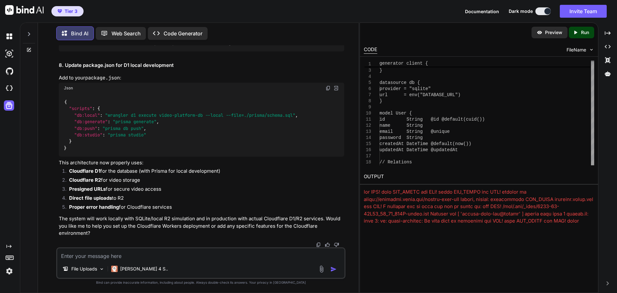
scroll to position [96612, 0]
drag, startPoint x: 328, startPoint y: 103, endPoint x: 1, endPoint y: 87, distance: 327.3
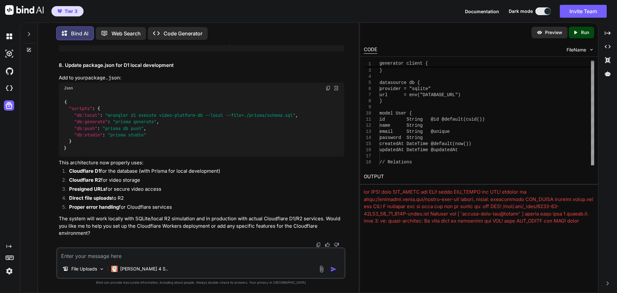
drag, startPoint x: 327, startPoint y: 116, endPoint x: 321, endPoint y: 120, distance: 7.9
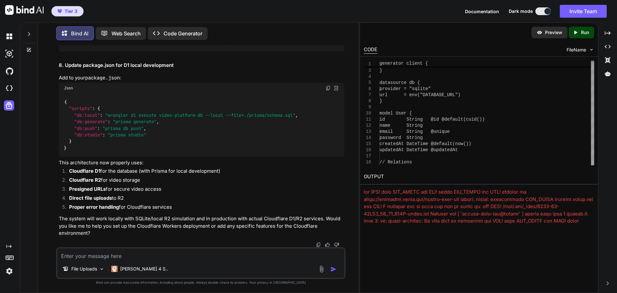
drag, startPoint x: 328, startPoint y: 139, endPoint x: 314, endPoint y: 158, distance: 23.2
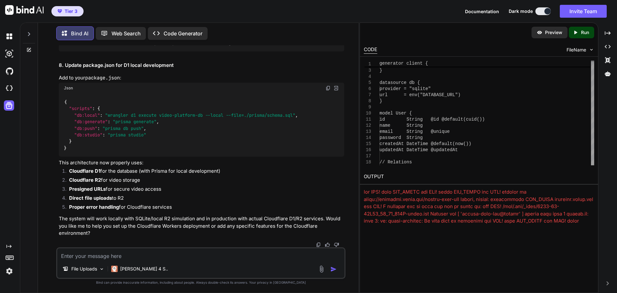
scroll to position [98635, 0]
drag, startPoint x: 328, startPoint y: 93, endPoint x: 321, endPoint y: 110, distance: 18.7
drag, startPoint x: 64, startPoint y: 120, endPoint x: 202, endPoint y: 119, distance: 138.1
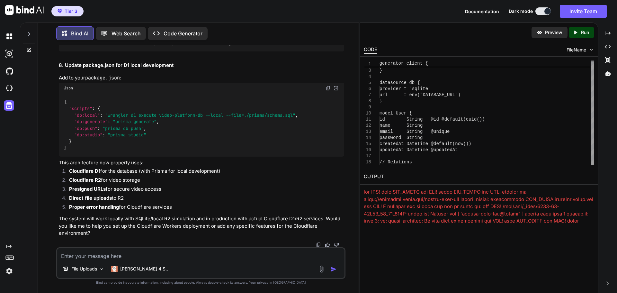
click at [202, 47] on code "# Database (Cloudflare D1 for production, SQLite for local development) DATABAS…" at bounding box center [191, 10] width 255 height 72
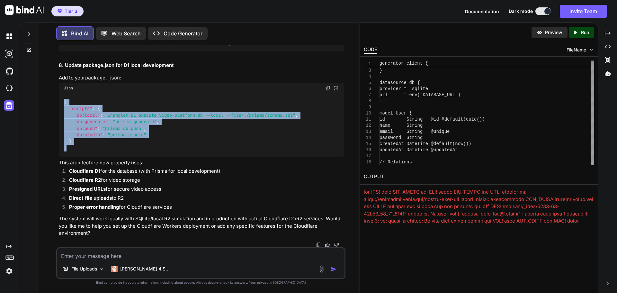
drag, startPoint x: 64, startPoint y: 101, endPoint x: 113, endPoint y: 155, distance: 73.0
click at [113, 155] on div "{ "scripts" : { "db:local" : "wrangler d1 execute video-platform-db --local --f…" at bounding box center [201, 124] width 285 height 63
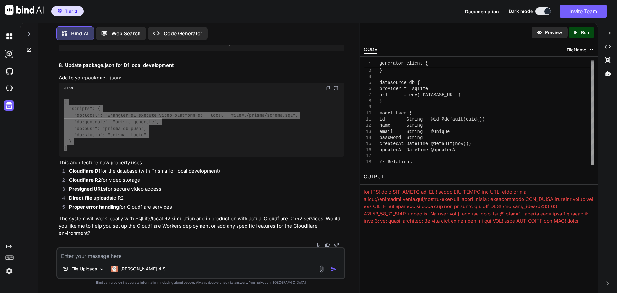
scroll to position [96645, 0]
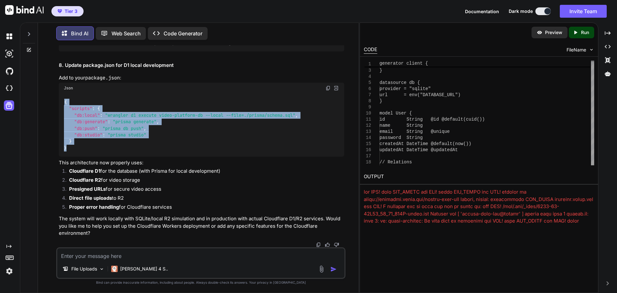
drag, startPoint x: 157, startPoint y: 254, endPoint x: 159, endPoint y: 250, distance: 4.2
click at [157, 254] on textarea at bounding box center [200, 254] width 287 height 12
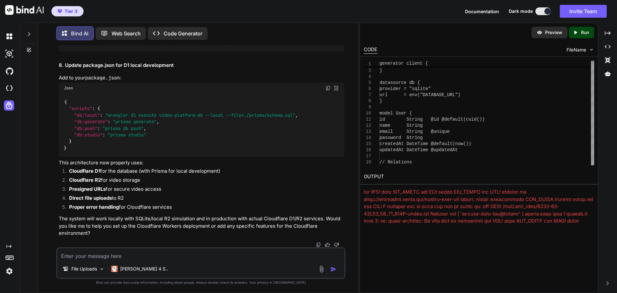
paste textarea "(base) PS C:\video-platform> npm run dev npm error code EJSONPARSE npm error JS…"
type textarea "(base) PS C:\video-platform> npm run dev npm error code EJSONPARSE npm error JS…"
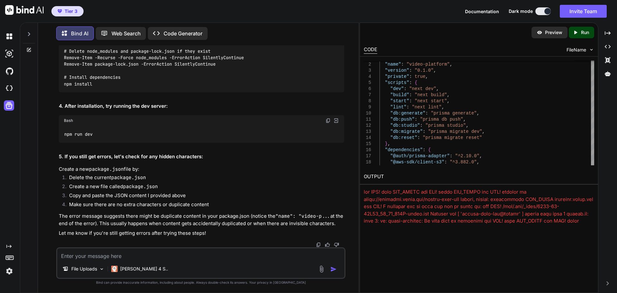
scroll to position [100660, 0]
drag, startPoint x: 136, startPoint y: 257, endPoint x: 142, endPoint y: 252, distance: 8.0
click at [136, 257] on textarea at bounding box center [200, 254] width 287 height 12
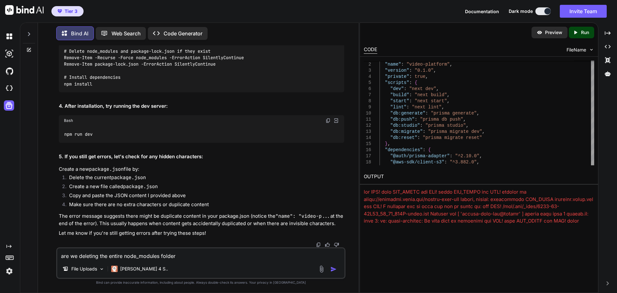
type textarea "are we deleting the entire node_modules folder?"
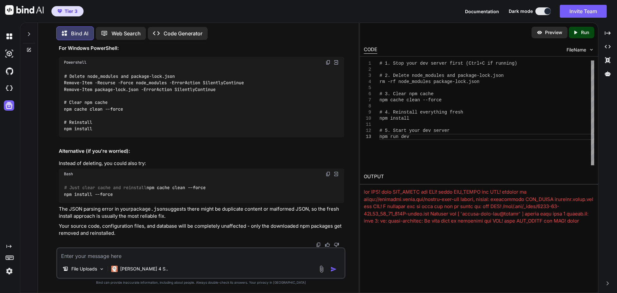
scroll to position [101068, 0]
drag, startPoint x: 64, startPoint y: 131, endPoint x: 128, endPoint y: 133, distance: 64.6
drag, startPoint x: 64, startPoint y: 169, endPoint x: 93, endPoint y: 170, distance: 29.2
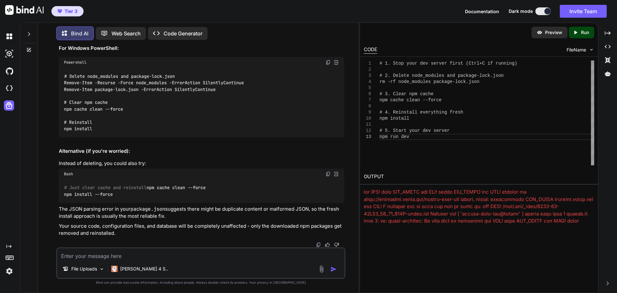
scroll to position [101752, 0]
click at [163, 251] on textarea at bounding box center [200, 254] width 287 height 12
type textarea "Errors have been fixed. what are the next steps to make the app functional usin…"
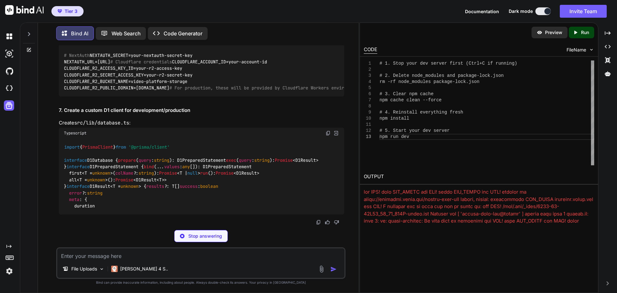
scroll to position [101981, 0]
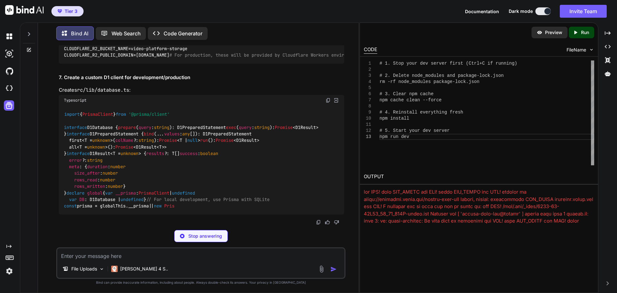
click at [137, 255] on textarea at bounding box center [200, 254] width 287 height 12
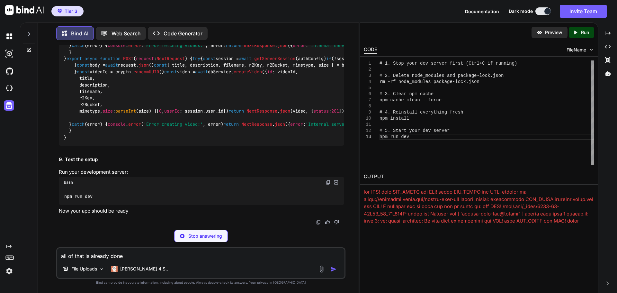
scroll to position [102077, 0]
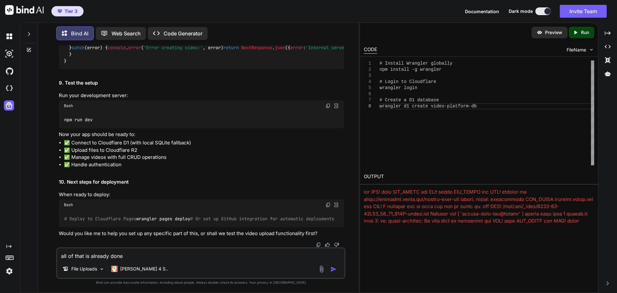
drag, startPoint x: 136, startPoint y: 258, endPoint x: 34, endPoint y: 247, distance: 102.7
click at [30, 249] on div "Bind AI Web Search Created with Pixso. Code Generator You Bind AI Video Deliver…" at bounding box center [189, 156] width 338 height 271
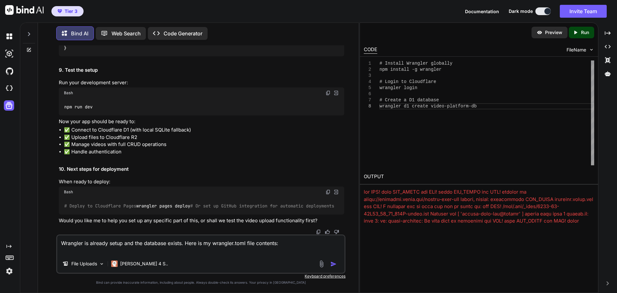
paste textarea "name = "video-platform" compatibility_date = "[DATE]" # Pages configuration pag…"
type textarea "Wrangler is already setup and the database exists. Here is my wrangler.toml fil…"
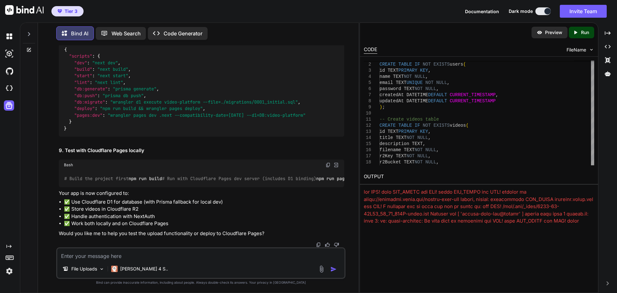
scroll to position [105530, 0]
drag, startPoint x: 65, startPoint y: 165, endPoint x: 259, endPoint y: 171, distance: 194.4
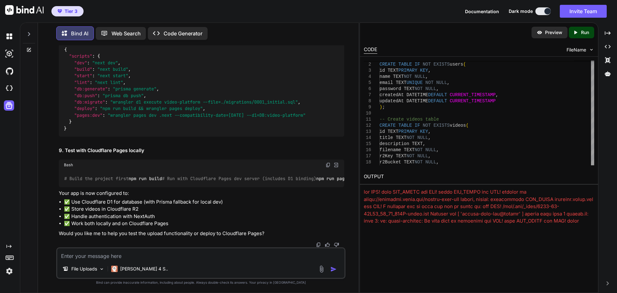
scroll to position [105816, 0]
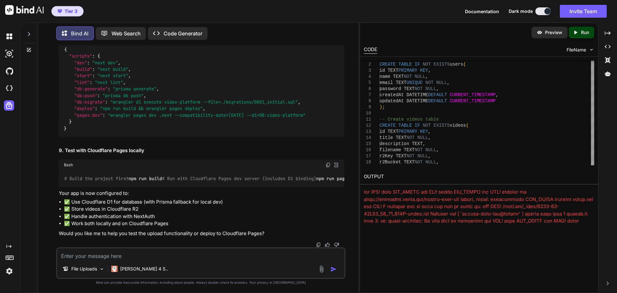
drag, startPoint x: 64, startPoint y: 122, endPoint x: 282, endPoint y: 122, distance: 218.1
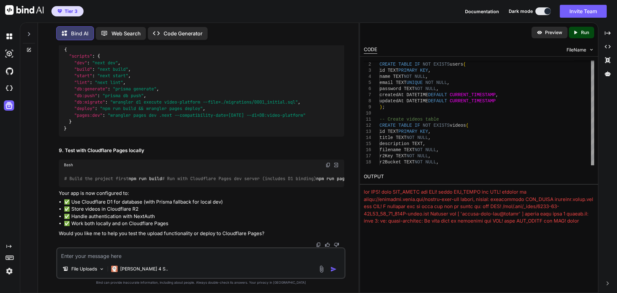
click at [329, 38] on img at bounding box center [327, 35] width 5 height 5
drag, startPoint x: 74, startPoint y: 172, endPoint x: 329, endPoint y: 185, distance: 255.0
click at [329, 137] on div "{ "scripts" : { "dev" : "next dev" , "build" : "next build" , "start" : "next s…" at bounding box center [201, 88] width 285 height 95
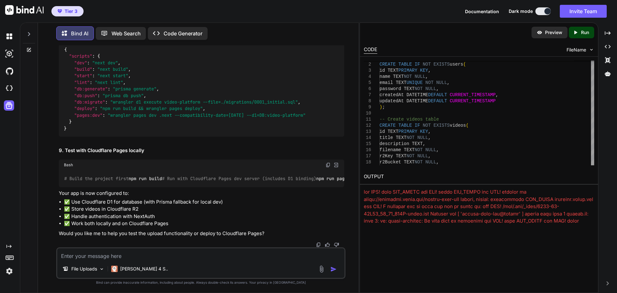
click at [228, 137] on div "{ "scripts" : { "dev" : "next dev" , "build" : "next build" , "start" : "next s…" at bounding box center [201, 88] width 285 height 95
drag, startPoint x: 111, startPoint y: 171, endPoint x: 303, endPoint y: 172, distance: 191.4
click at [303, 131] on code "{ "scripts" : { "dev" : "next dev" , "build" : "next build" , "start" : "next s…" at bounding box center [185, 88] width 242 height 85
click at [69, 131] on code "{ "scripts" : { "dev" : "next dev" , "build" : "next build" , "start" : "next s…" at bounding box center [185, 88] width 242 height 85
drag, startPoint x: 75, startPoint y: 177, endPoint x: 210, endPoint y: 179, distance: 135.9
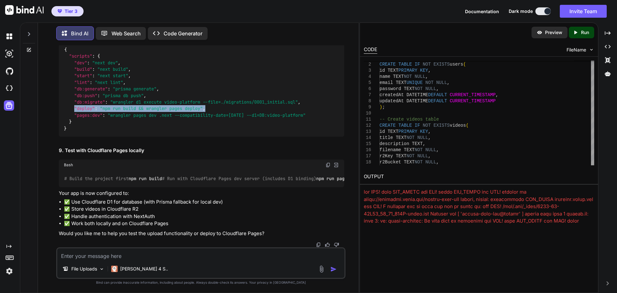
click at [210, 137] on div "{ "scripts" : { "dev" : "next dev" , "build" : "next build" , "start" : "next s…" at bounding box center [201, 88] width 285 height 95
drag, startPoint x: 133, startPoint y: 191, endPoint x: 83, endPoint y: 188, distance: 50.2
click at [133, 137] on div "{ "scripts" : { "dev" : "next dev" , "build" : "next build" , "start" : "next s…" at bounding box center [201, 88] width 285 height 95
drag, startPoint x: 75, startPoint y: 184, endPoint x: 313, endPoint y: 181, distance: 237.7
click at [322, 137] on div "{ "scripts" : { "dev" : "next dev" , "build" : "next build" , "start" : "next s…" at bounding box center [201, 88] width 285 height 95
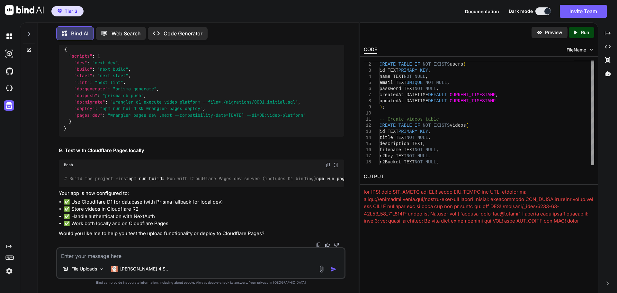
scroll to position [108771, 0]
click at [129, 137] on div "{ "scripts" : { "dev" : "next dev" , "build" : "next build" , "start" : "next s…" at bounding box center [201, 88] width 285 height 95
drag, startPoint x: 65, startPoint y: 180, endPoint x: 109, endPoint y: 179, distance: 44.0
click at [109, 179] on code "# Build the project first npm run build # Run with Cloudflare Pages dev server …" at bounding box center [212, 178] width 296 height 7
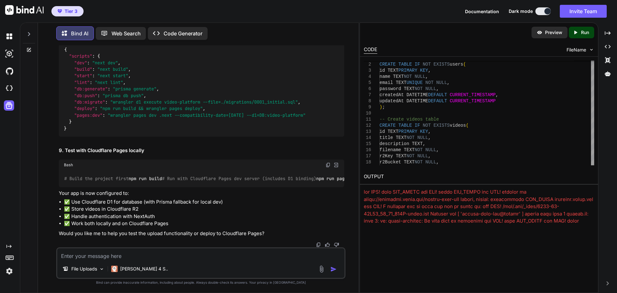
scroll to position [108803, 0]
